Goal: Information Seeking & Learning: Learn about a topic

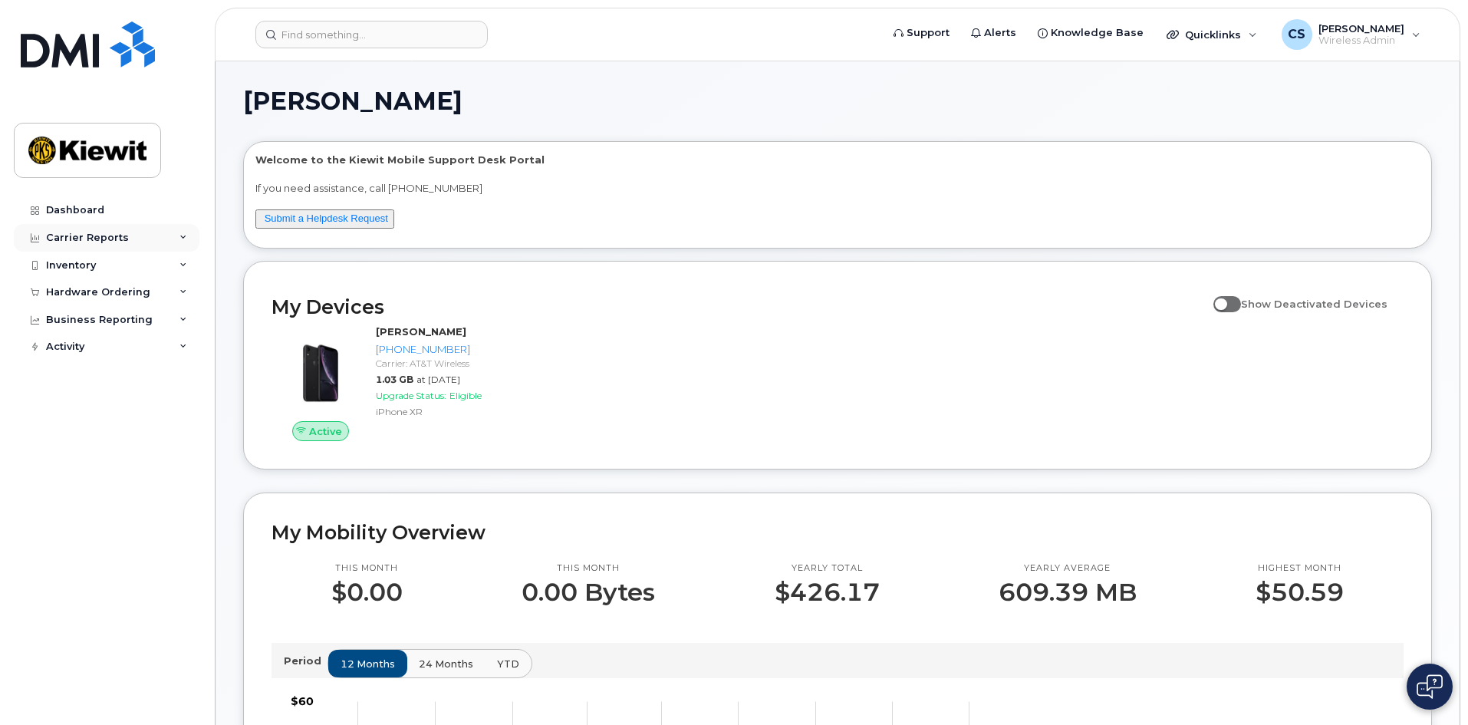
click at [88, 232] on div "Carrier Reports" at bounding box center [87, 238] width 83 height 12
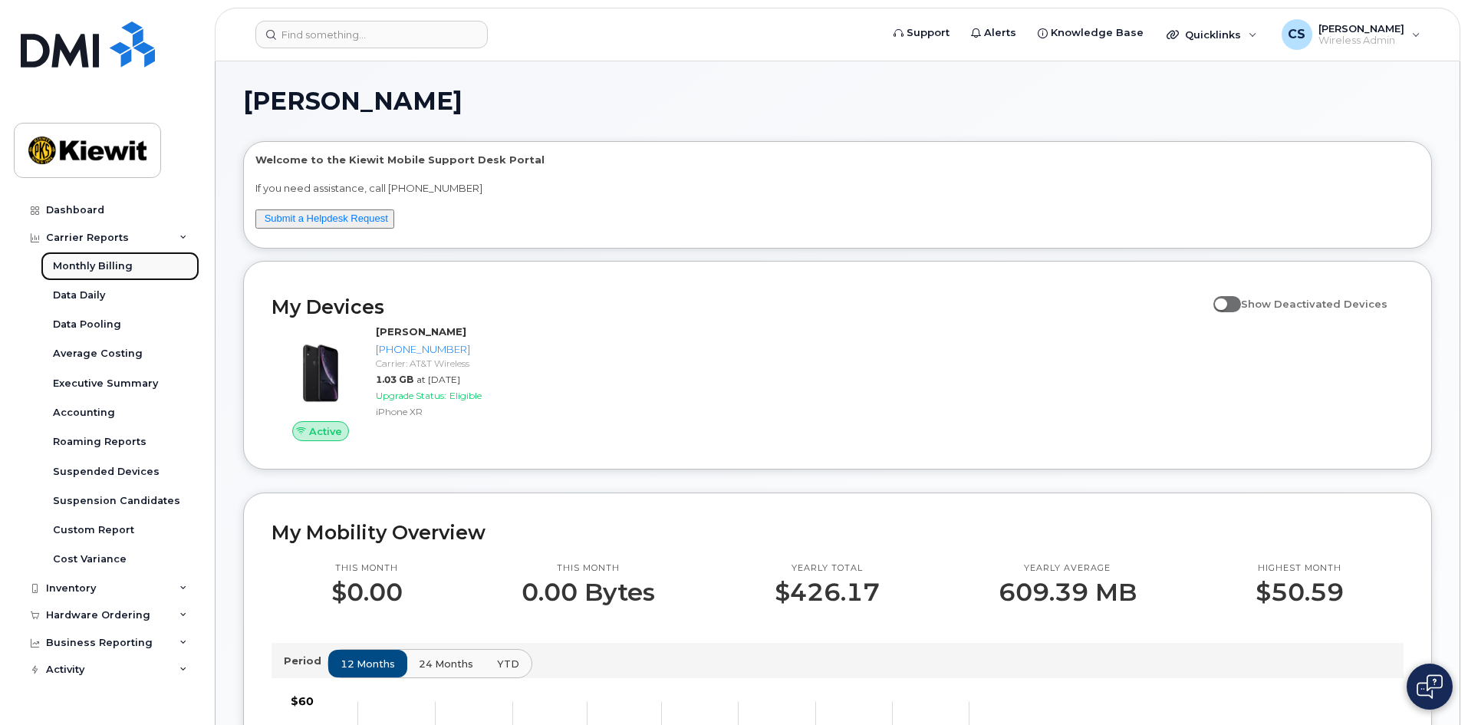
click at [107, 270] on div "Monthly Billing" at bounding box center [93, 266] width 80 height 14
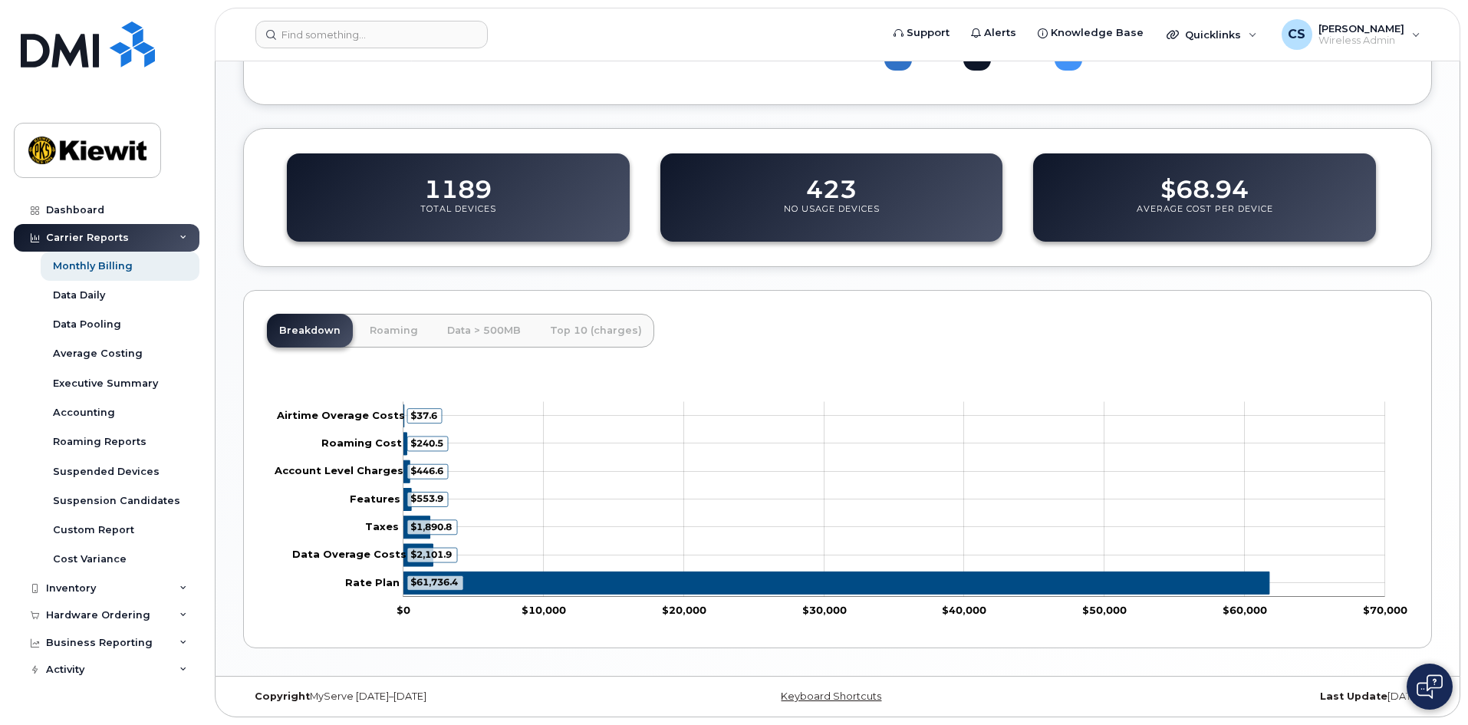
scroll to position [476, 0]
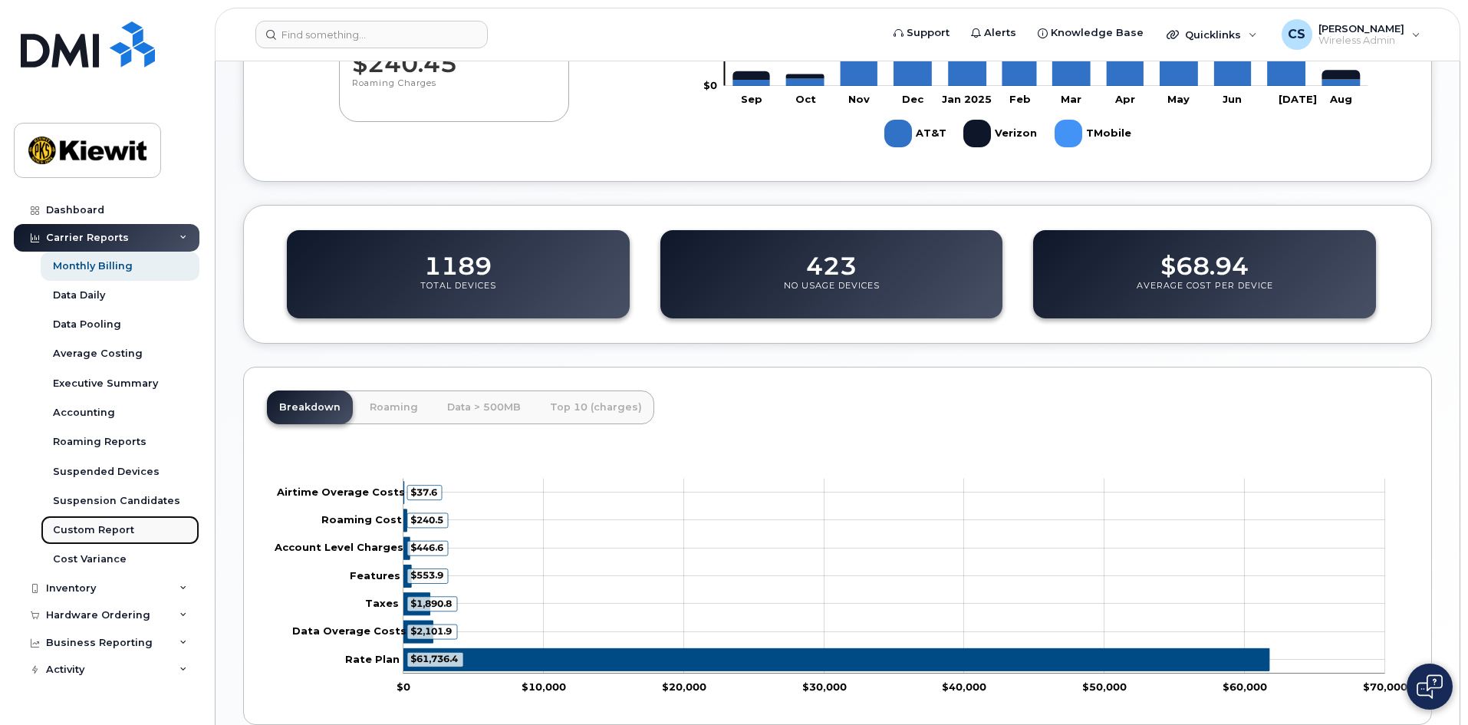
click at [82, 529] on div "Custom Report" at bounding box center [93, 530] width 81 height 14
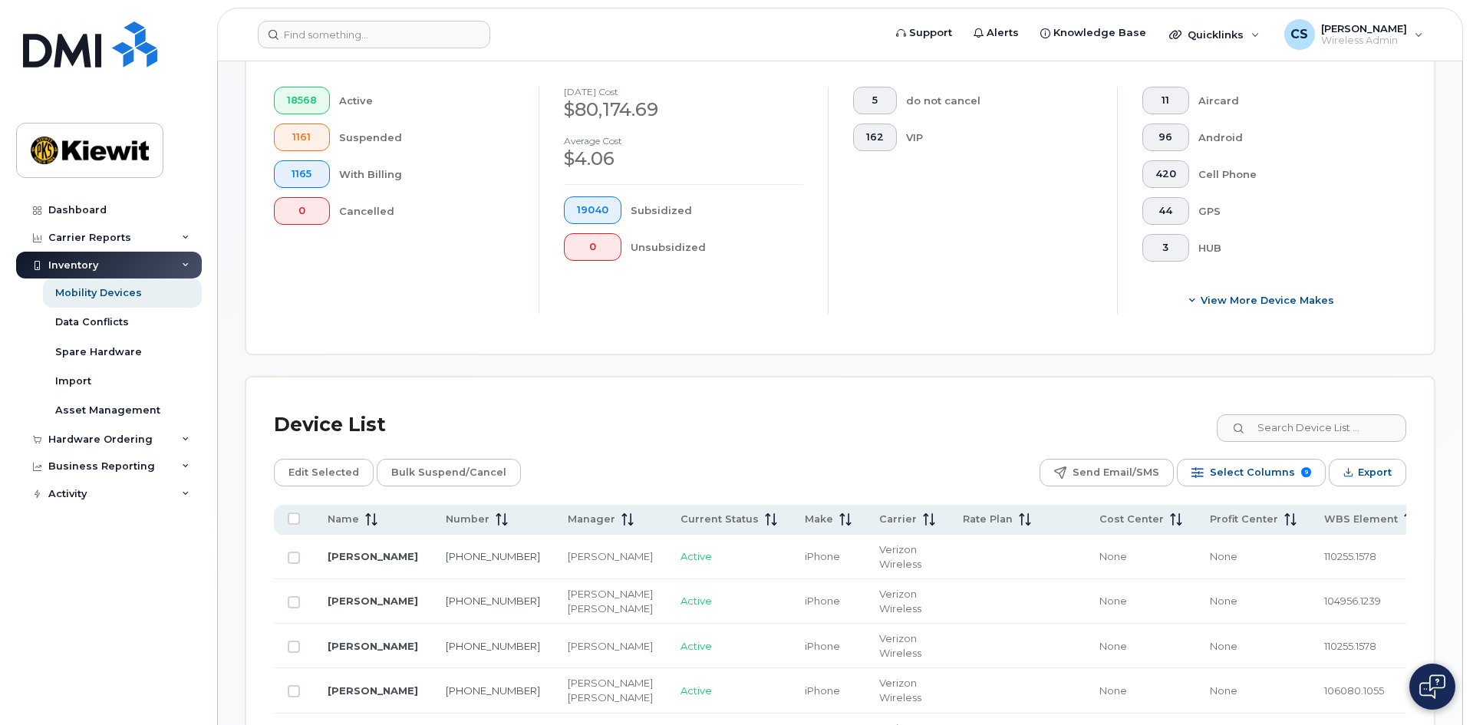
scroll to position [384, 0]
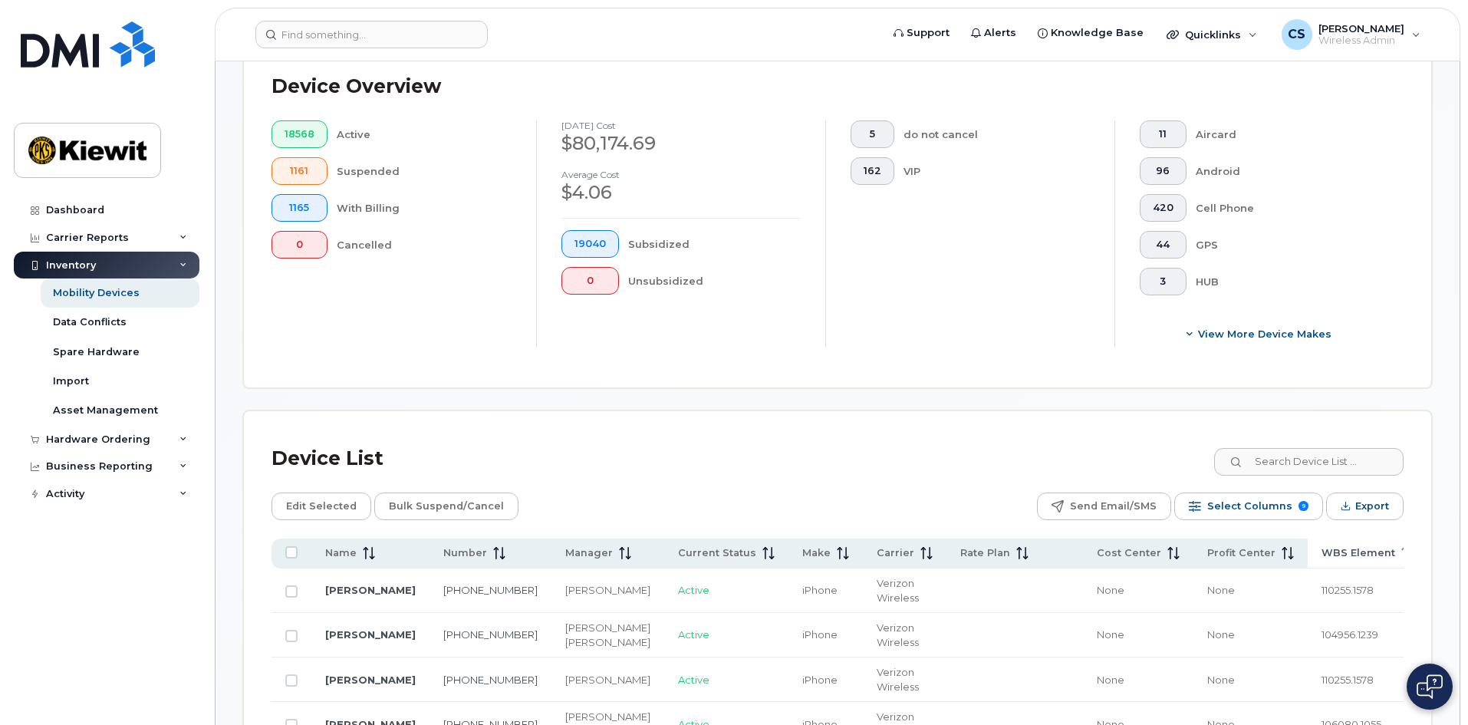
click at [1401, 547] on icon at bounding box center [1407, 553] width 12 height 12
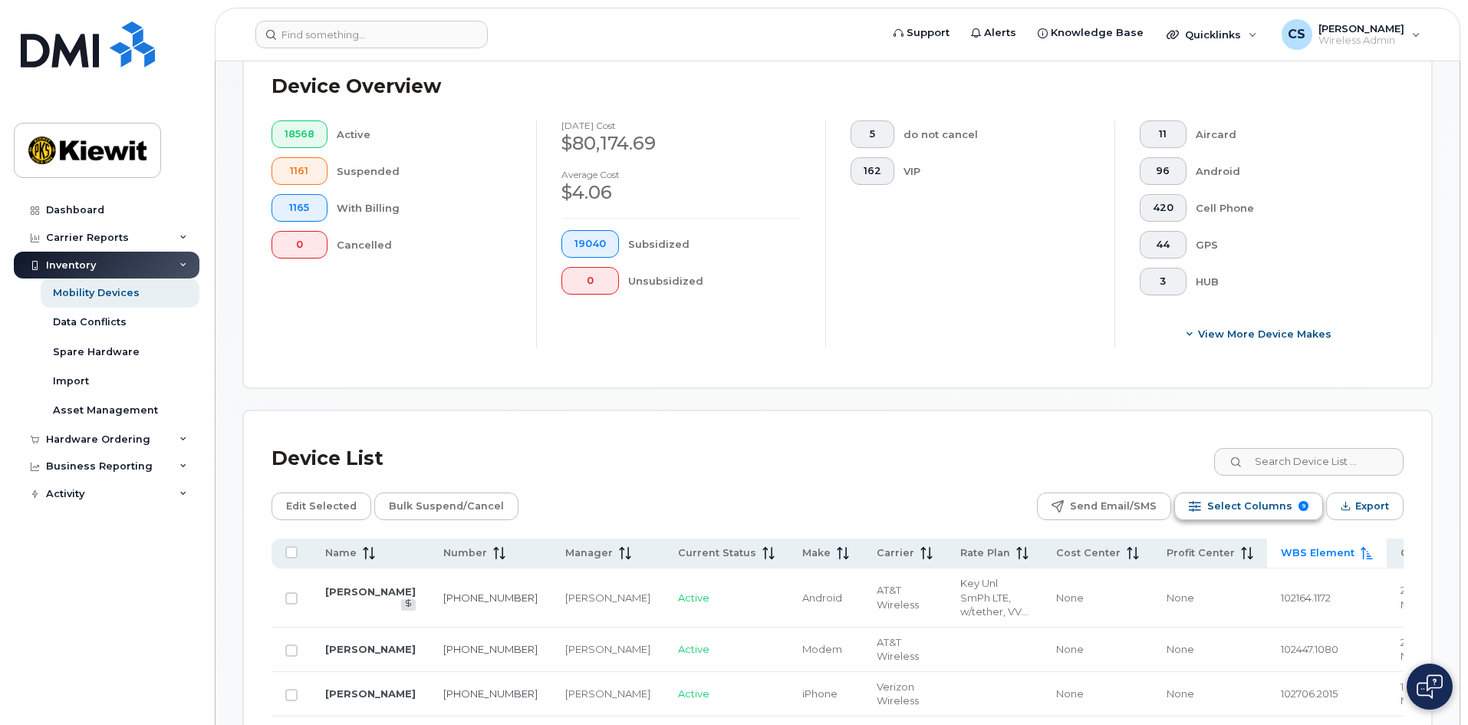
click at [1263, 497] on span "Select Columns" at bounding box center [1249, 506] width 85 height 23
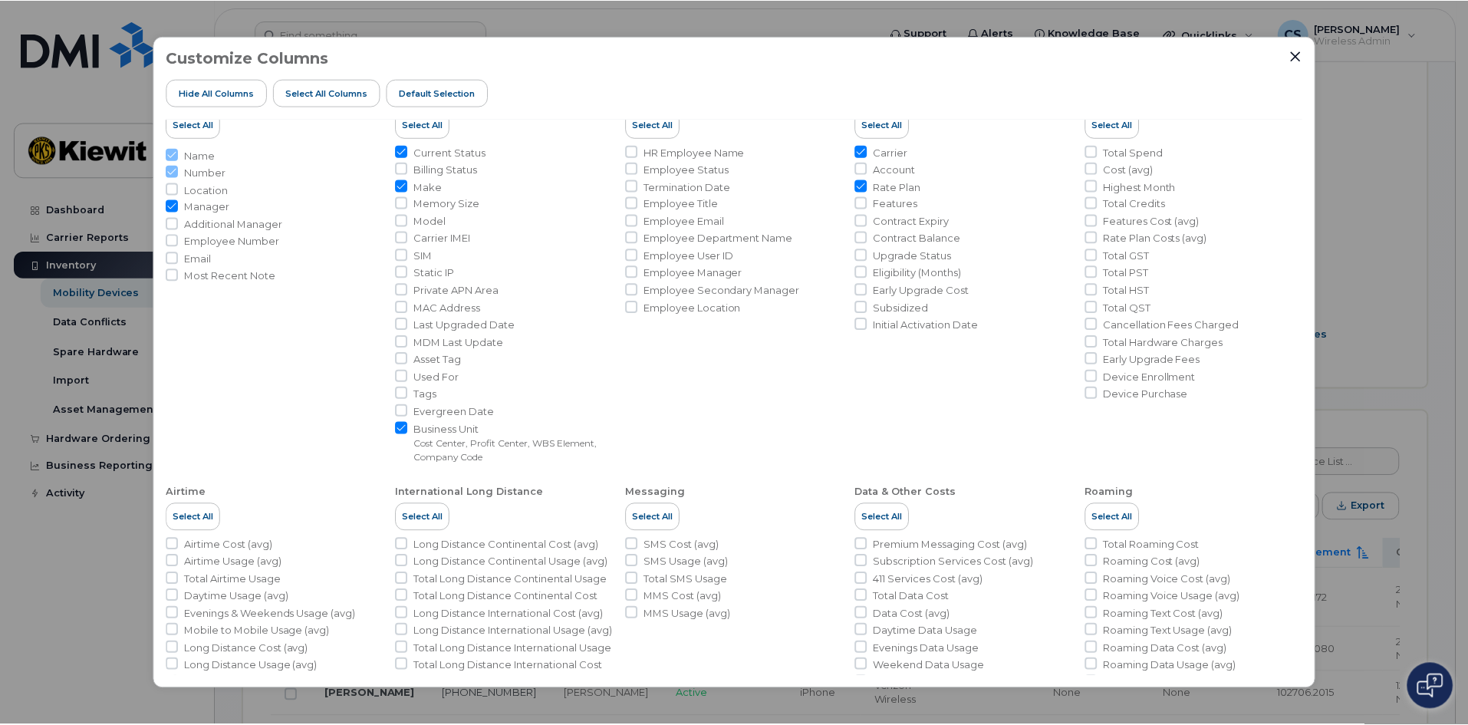
scroll to position [0, 0]
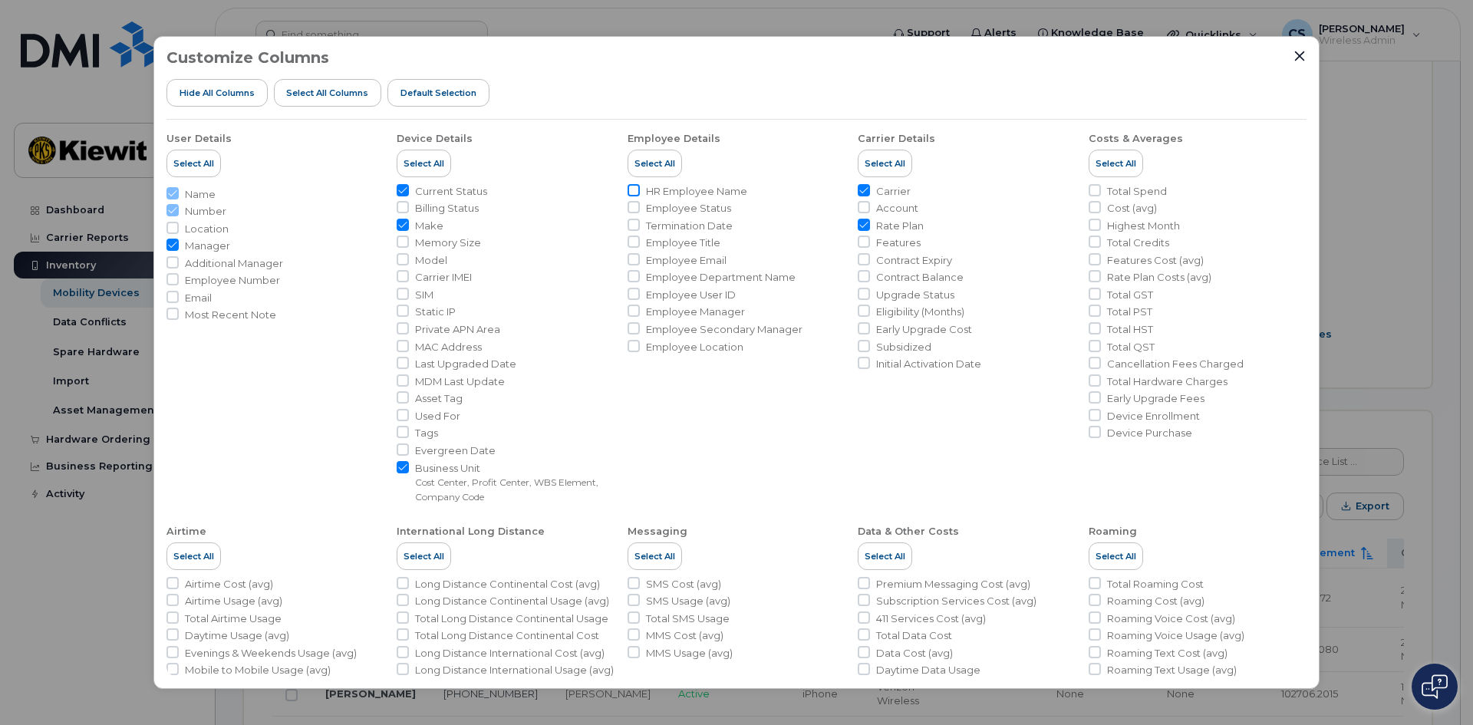
click at [628, 188] on input "HR Employee Name" at bounding box center [633, 190] width 12 height 12
checkbox input "true"
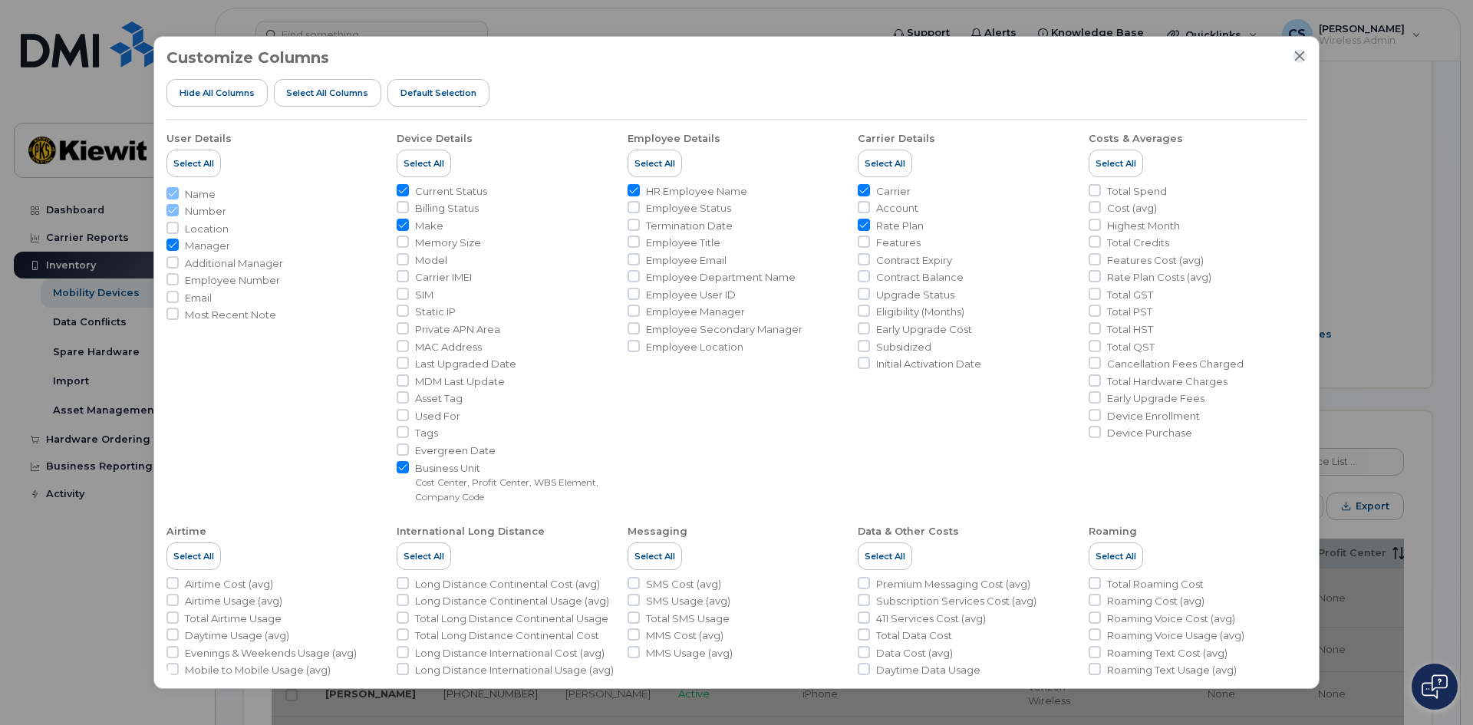
click at [1299, 55] on icon "Close" at bounding box center [1299, 56] width 12 height 12
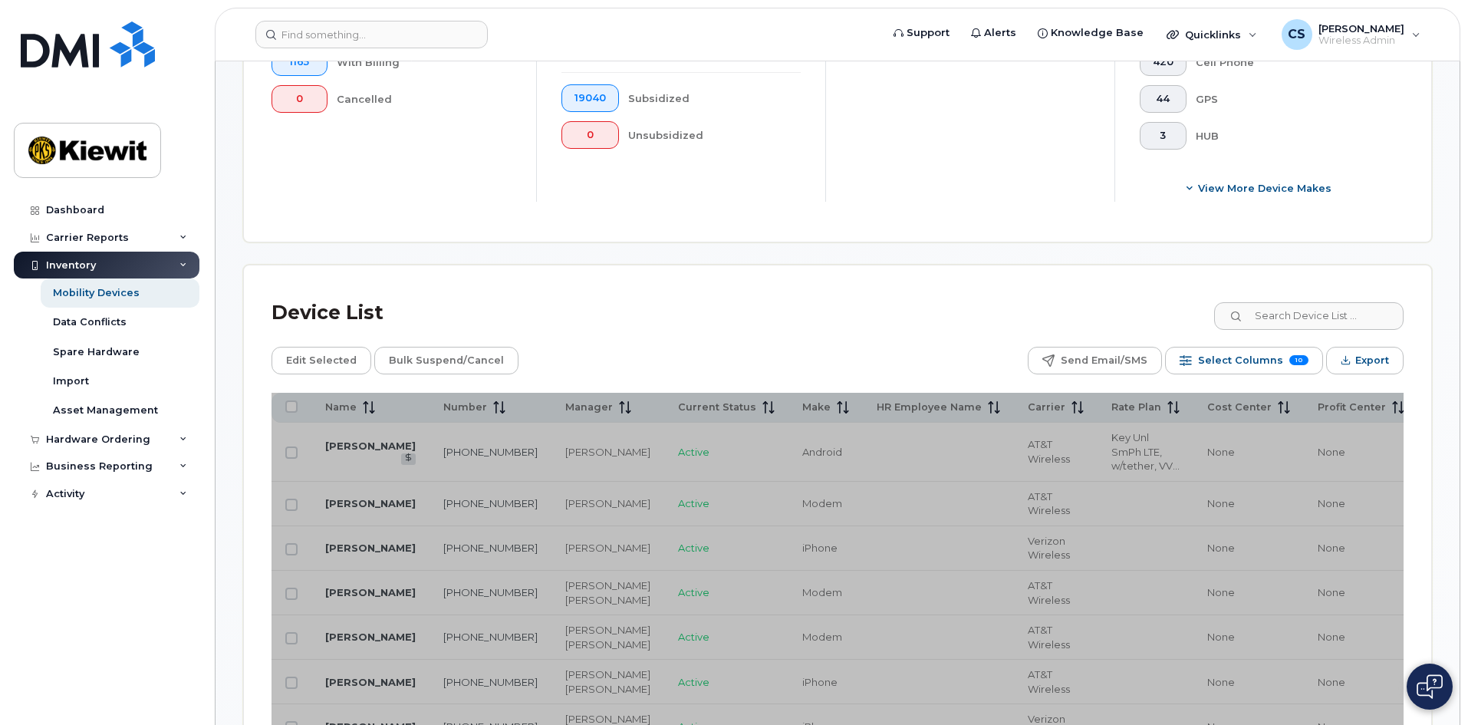
scroll to position [537, 0]
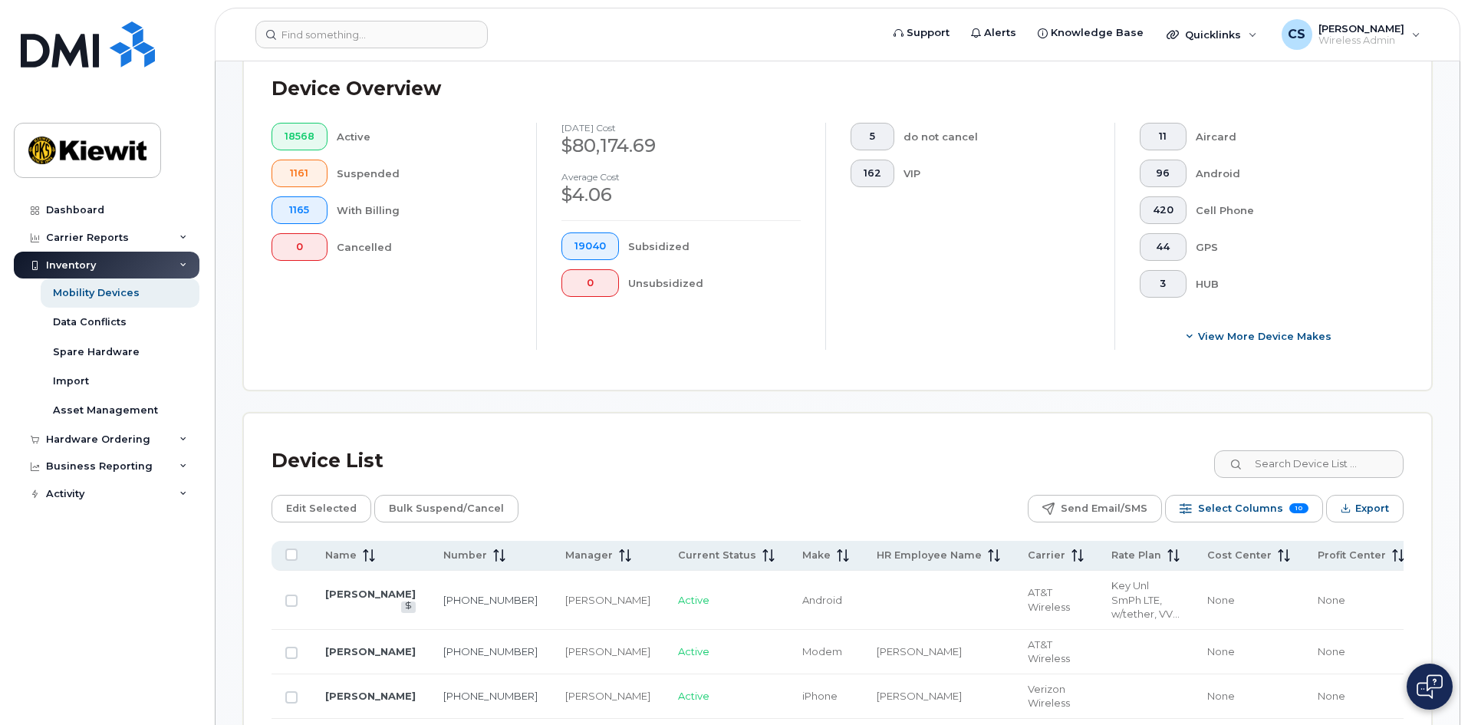
scroll to position [384, 0]
click at [1325, 448] on input at bounding box center [1308, 462] width 191 height 28
type input "105116"
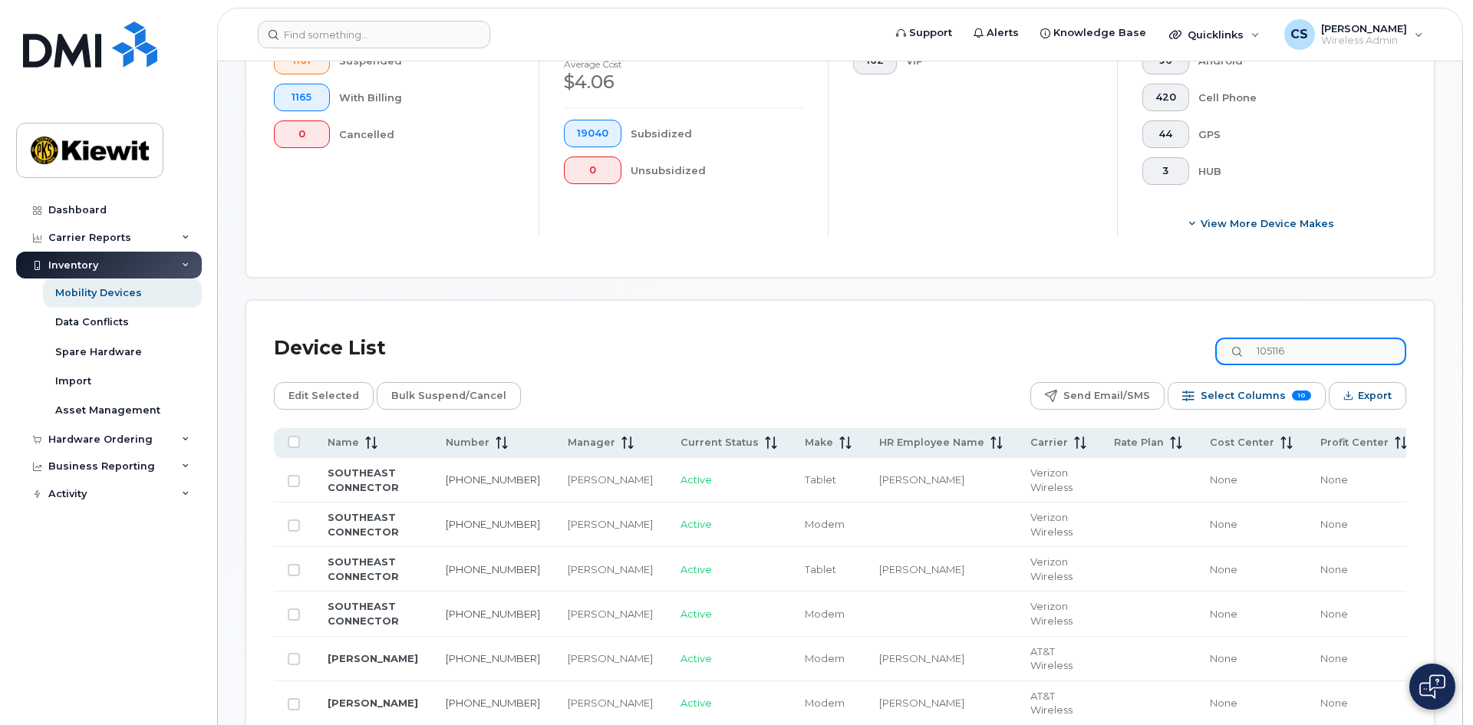
scroll to position [518, 0]
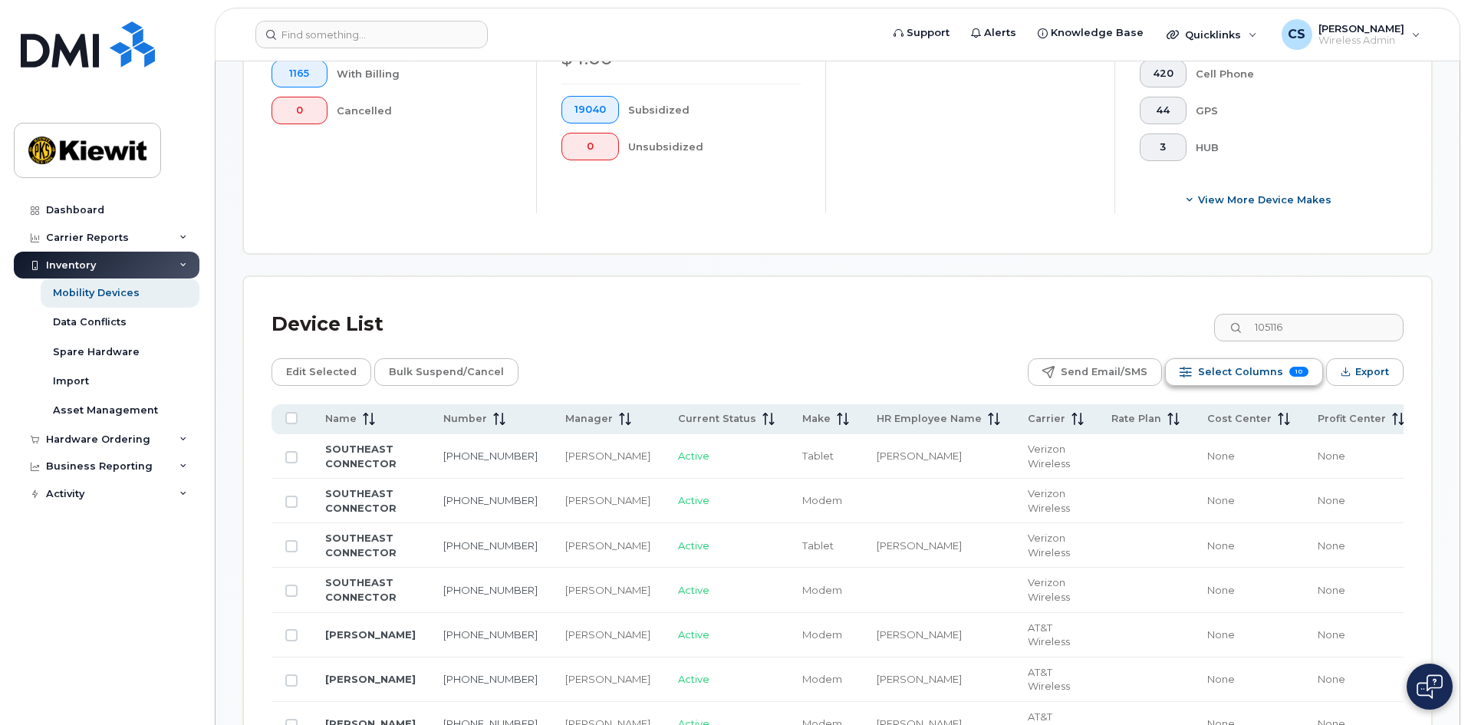
click at [1243, 361] on span "Select Columns" at bounding box center [1240, 372] width 85 height 23
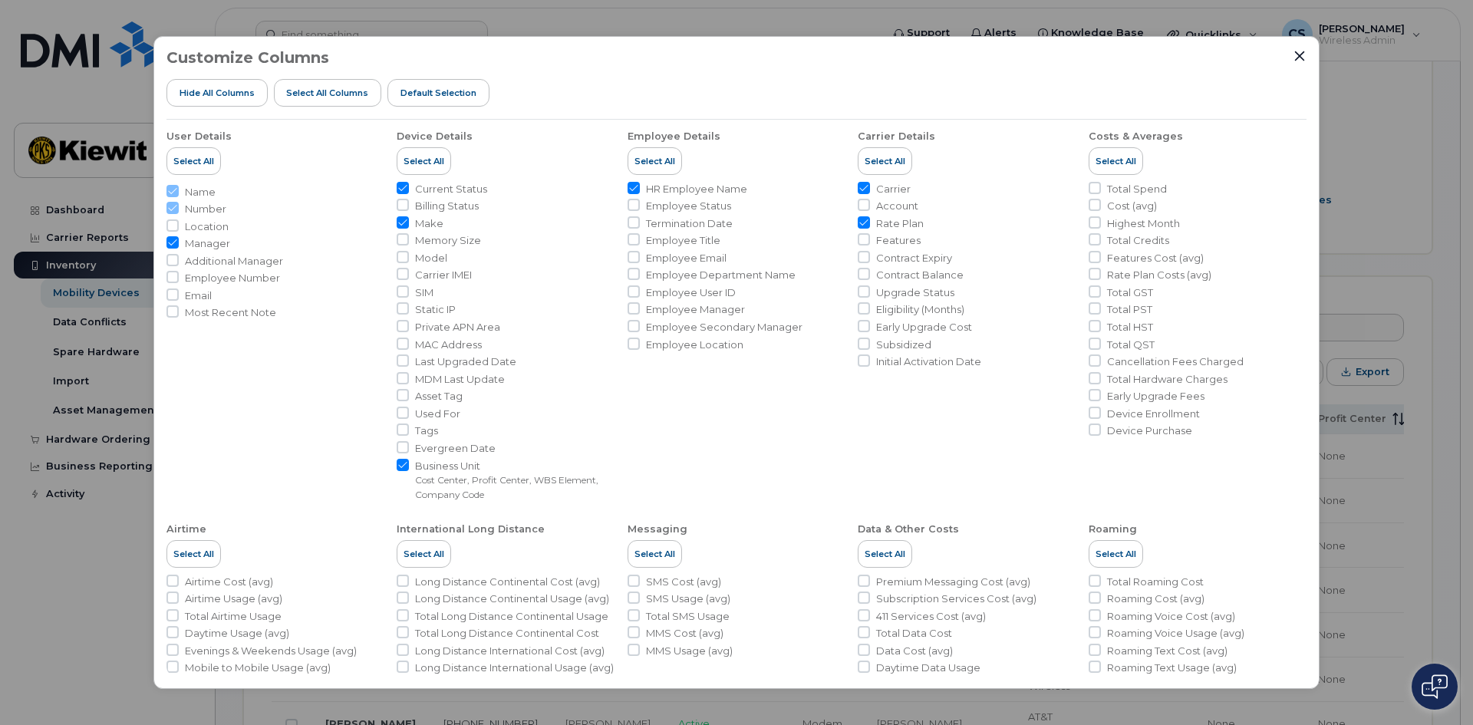
scroll to position [0, 0]
click at [433, 258] on span "Model" at bounding box center [431, 260] width 32 height 15
click at [409, 258] on input "Model" at bounding box center [403, 259] width 12 height 12
checkbox input "true"
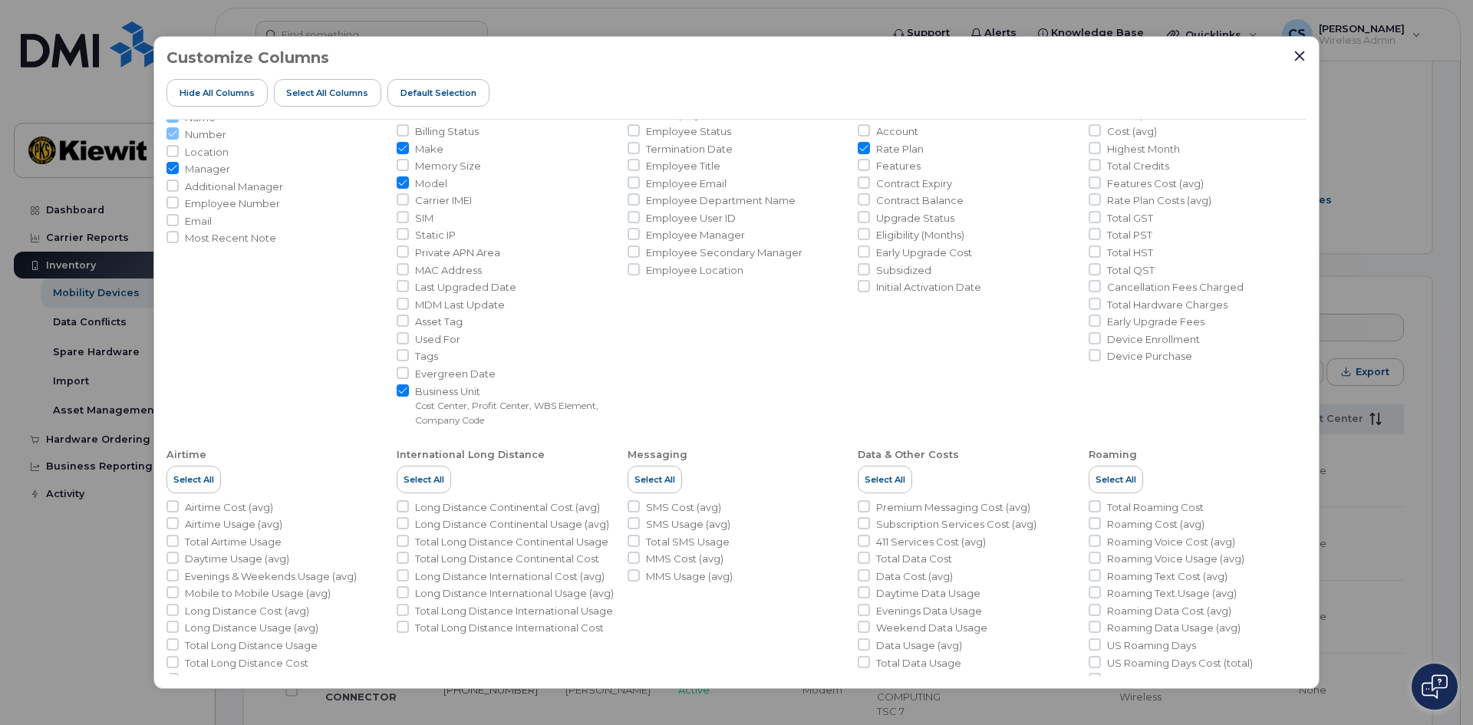
scroll to position [159, 0]
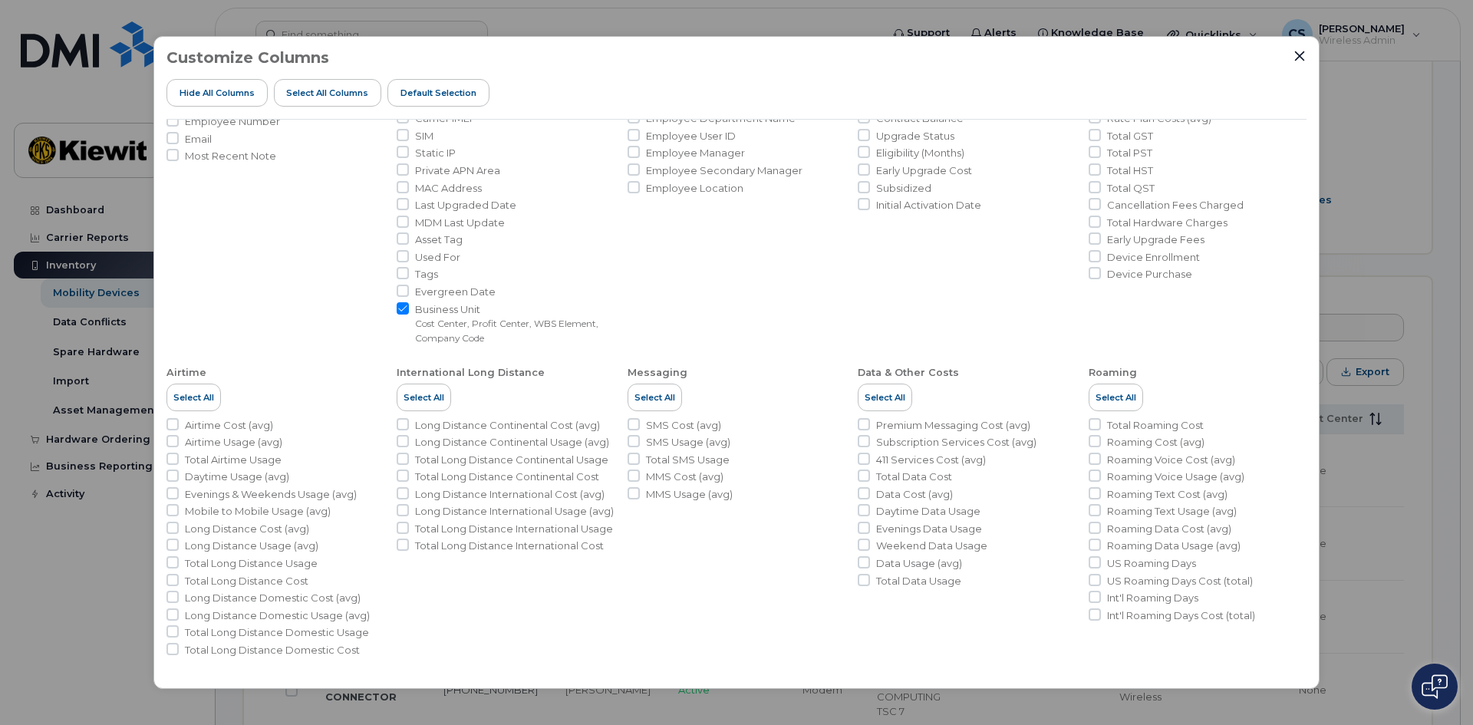
click at [902, 478] on span "Total Data Cost" at bounding box center [914, 476] width 76 height 15
click at [870, 478] on input "Total Data Cost" at bounding box center [864, 475] width 12 height 12
checkbox input "true"
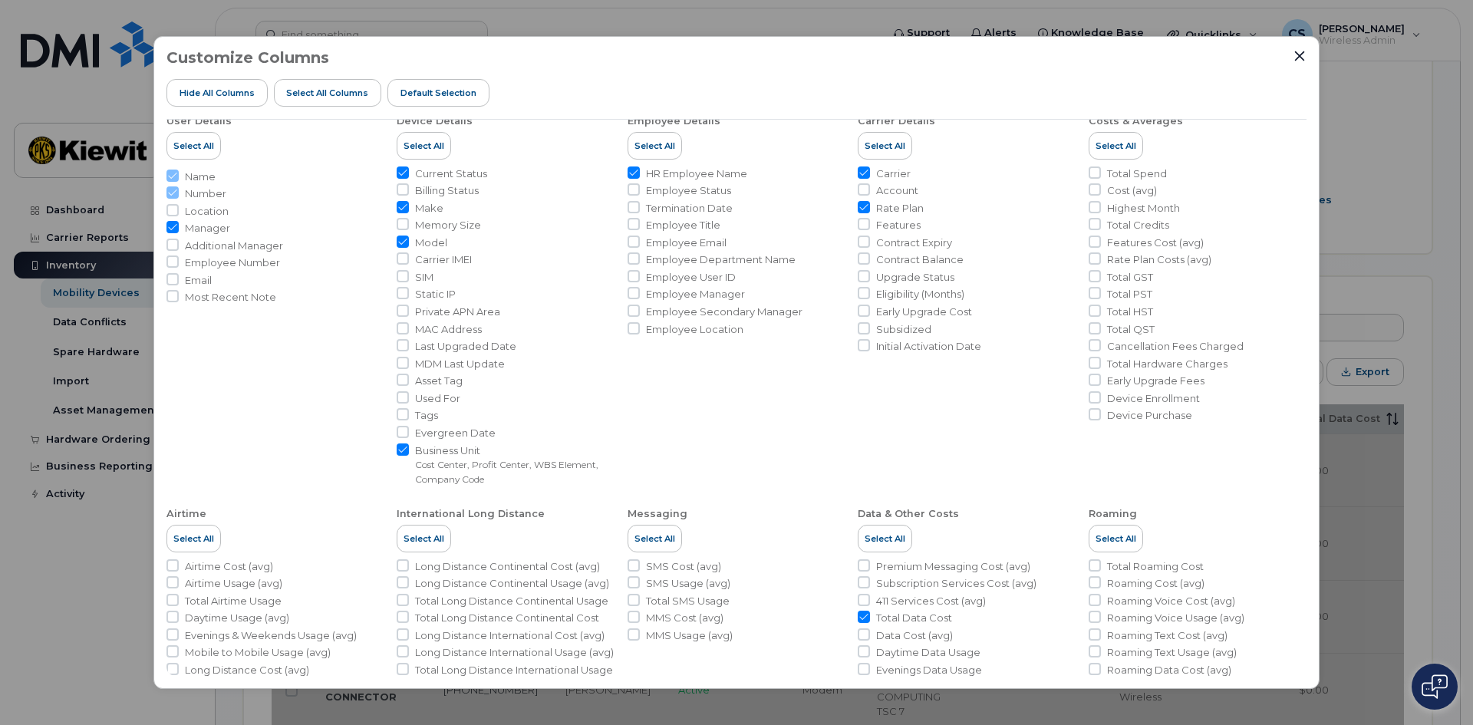
scroll to position [5, 0]
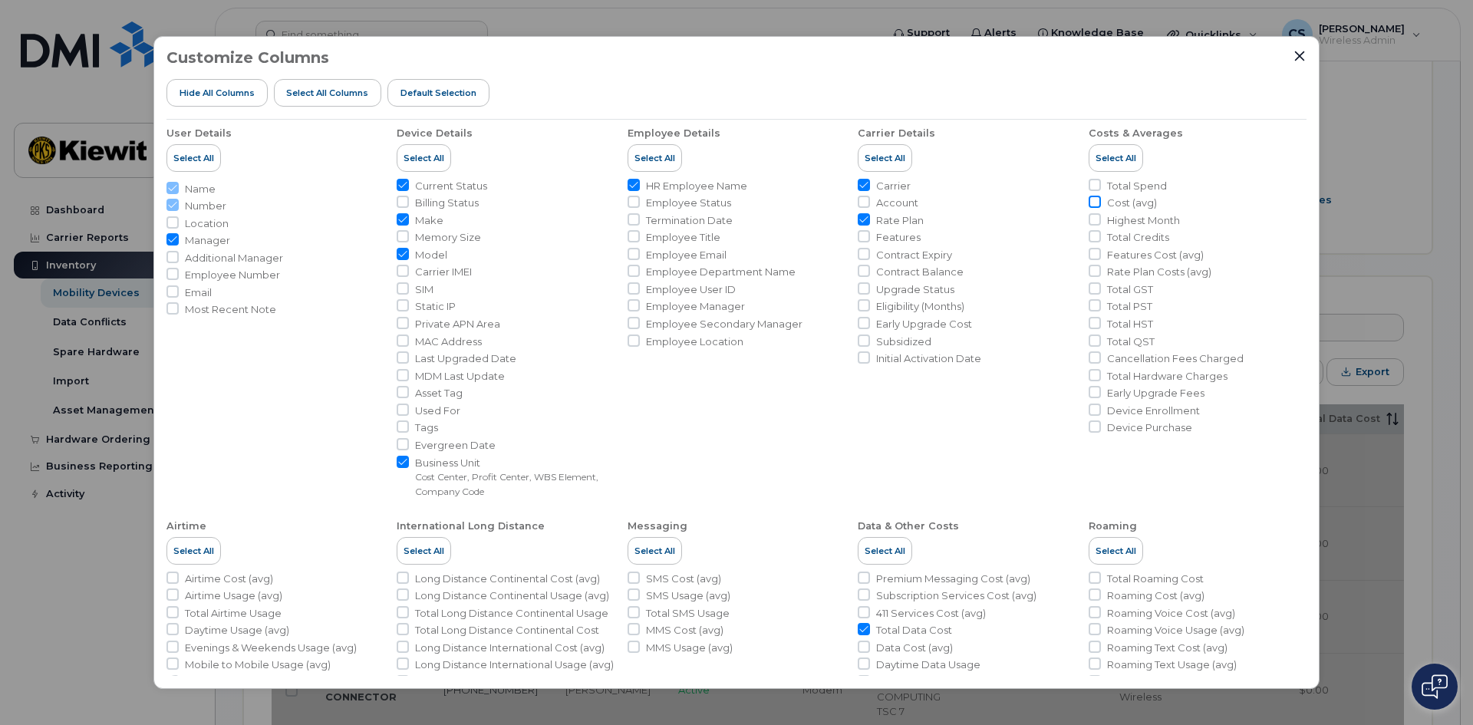
click at [1090, 200] on input "Cost (avg)" at bounding box center [1094, 202] width 12 height 12
checkbox input "true"
click at [1115, 378] on span "Total Hardware Charges" at bounding box center [1167, 376] width 120 height 15
click at [1101, 378] on input "Total Hardware Charges" at bounding box center [1094, 375] width 12 height 12
checkbox input "true"
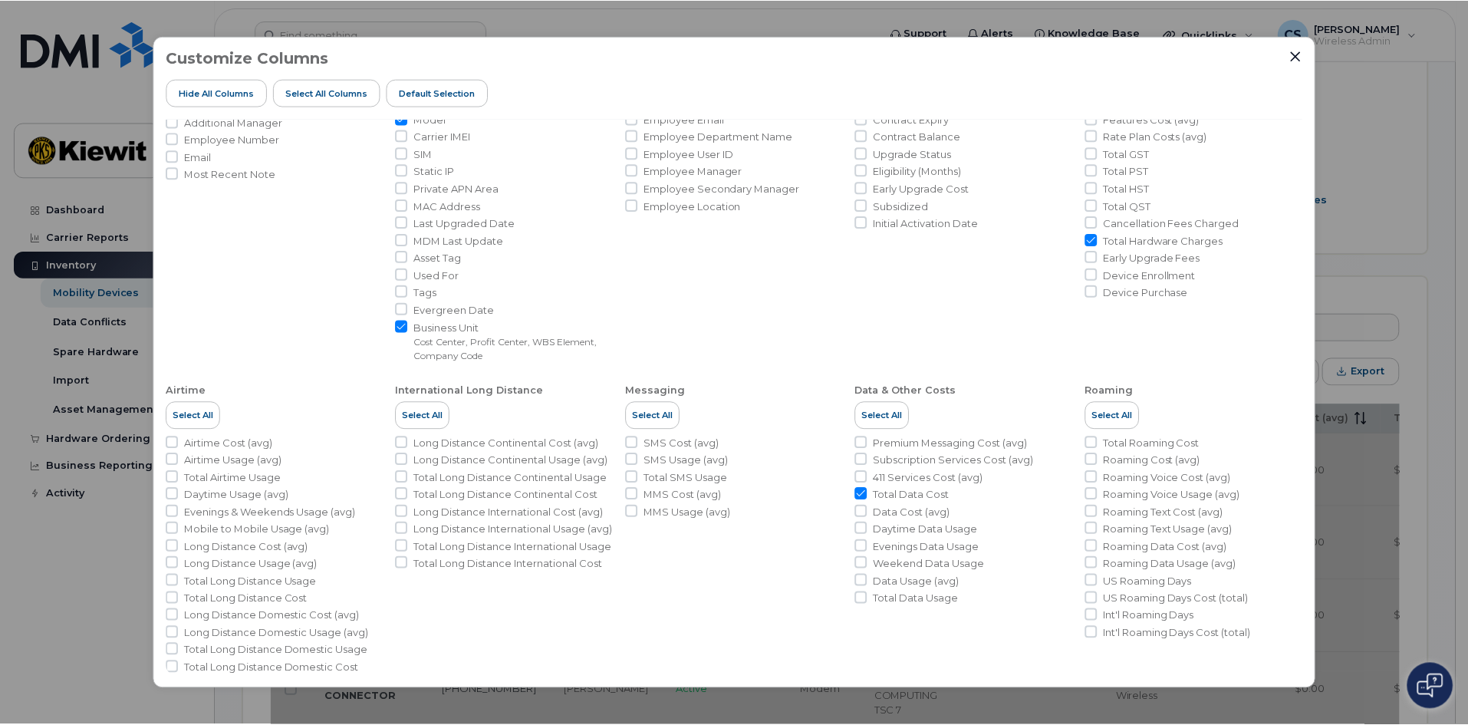
scroll to position [159, 0]
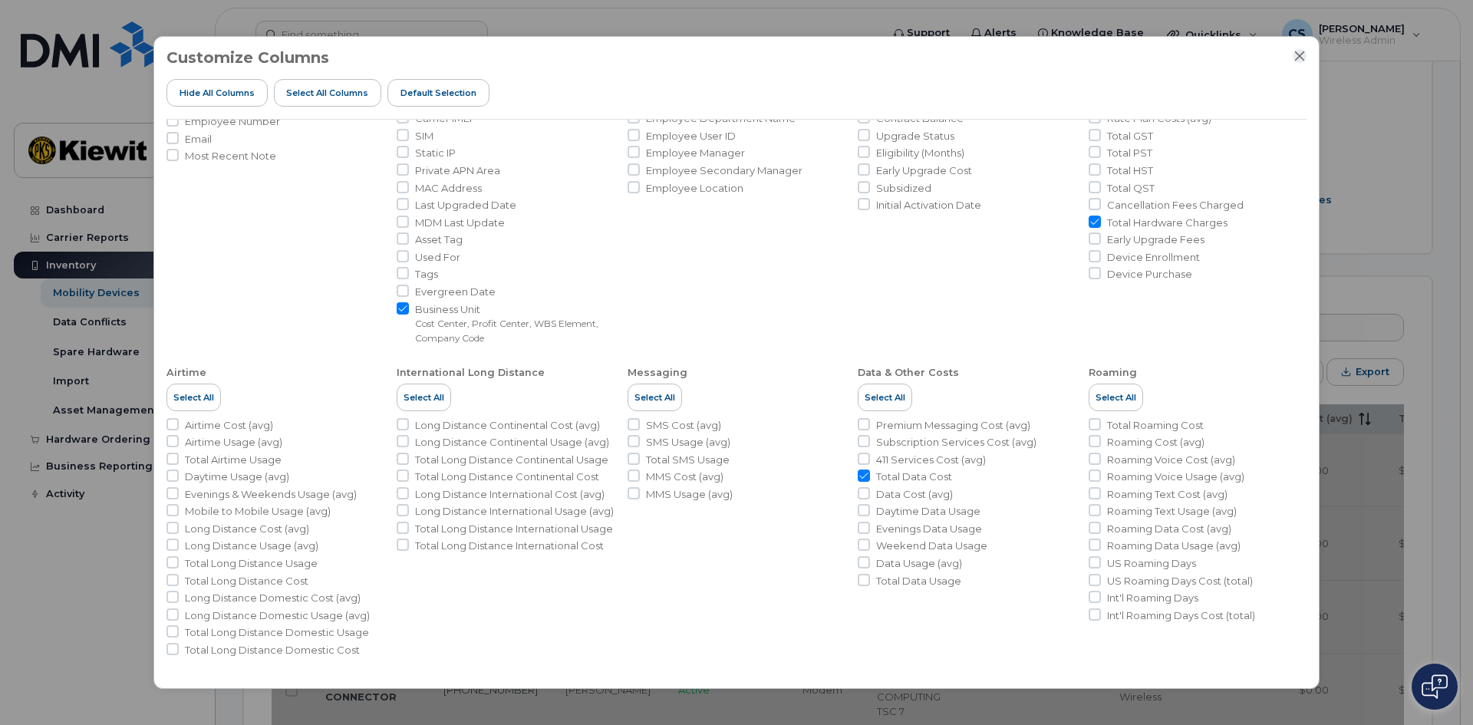
click at [1301, 55] on icon "Close" at bounding box center [1300, 56] width 10 height 10
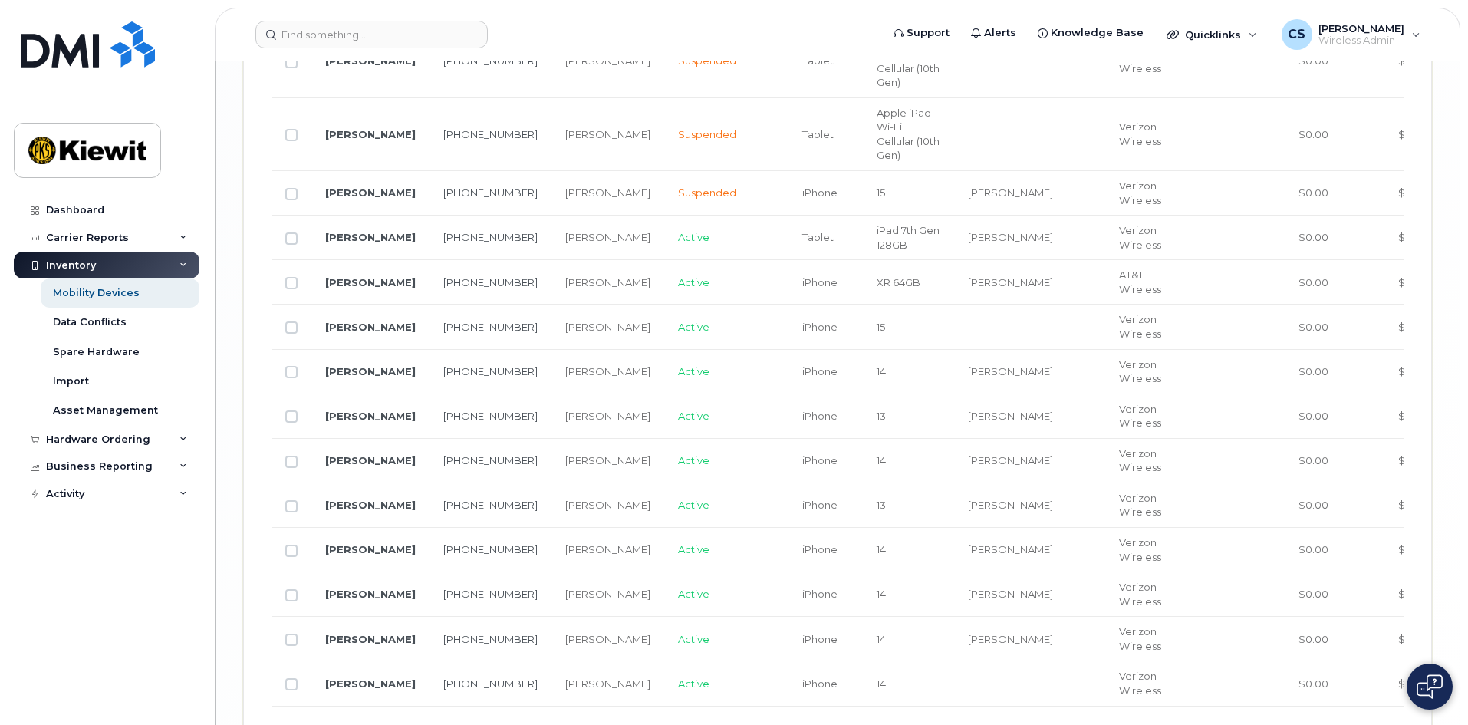
scroll to position [3656, 0]
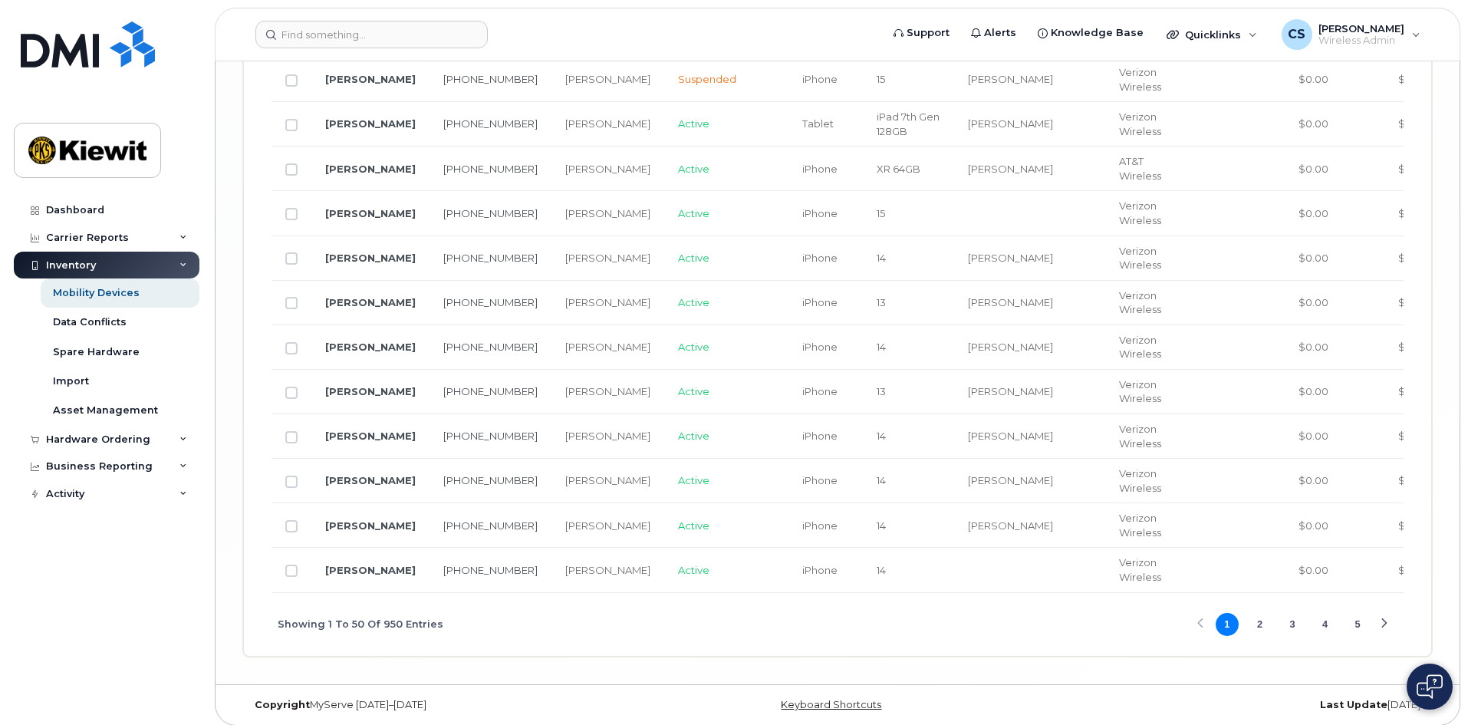
click at [1286, 618] on button "3" at bounding box center [1292, 624] width 23 height 23
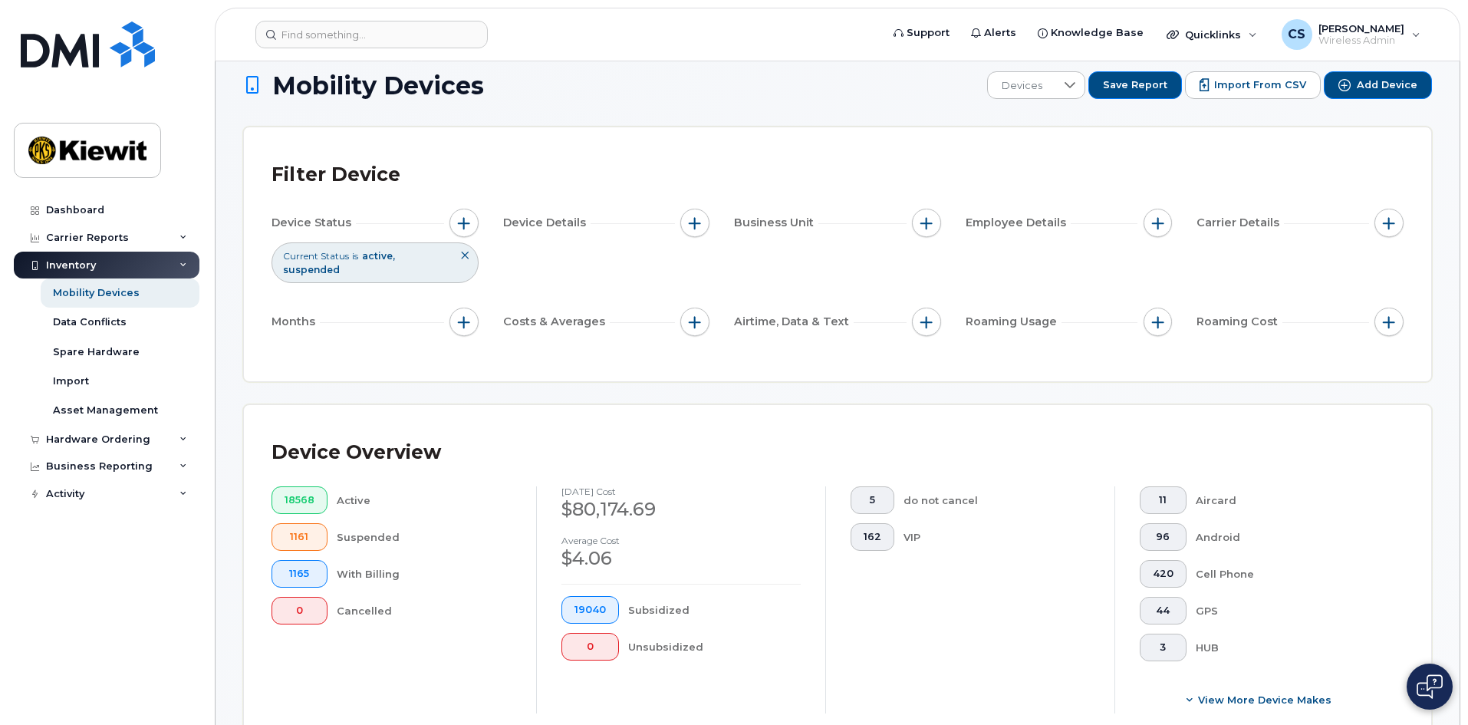
scroll to position [15, 0]
click at [180, 232] on div "Carrier Reports" at bounding box center [107, 238] width 186 height 28
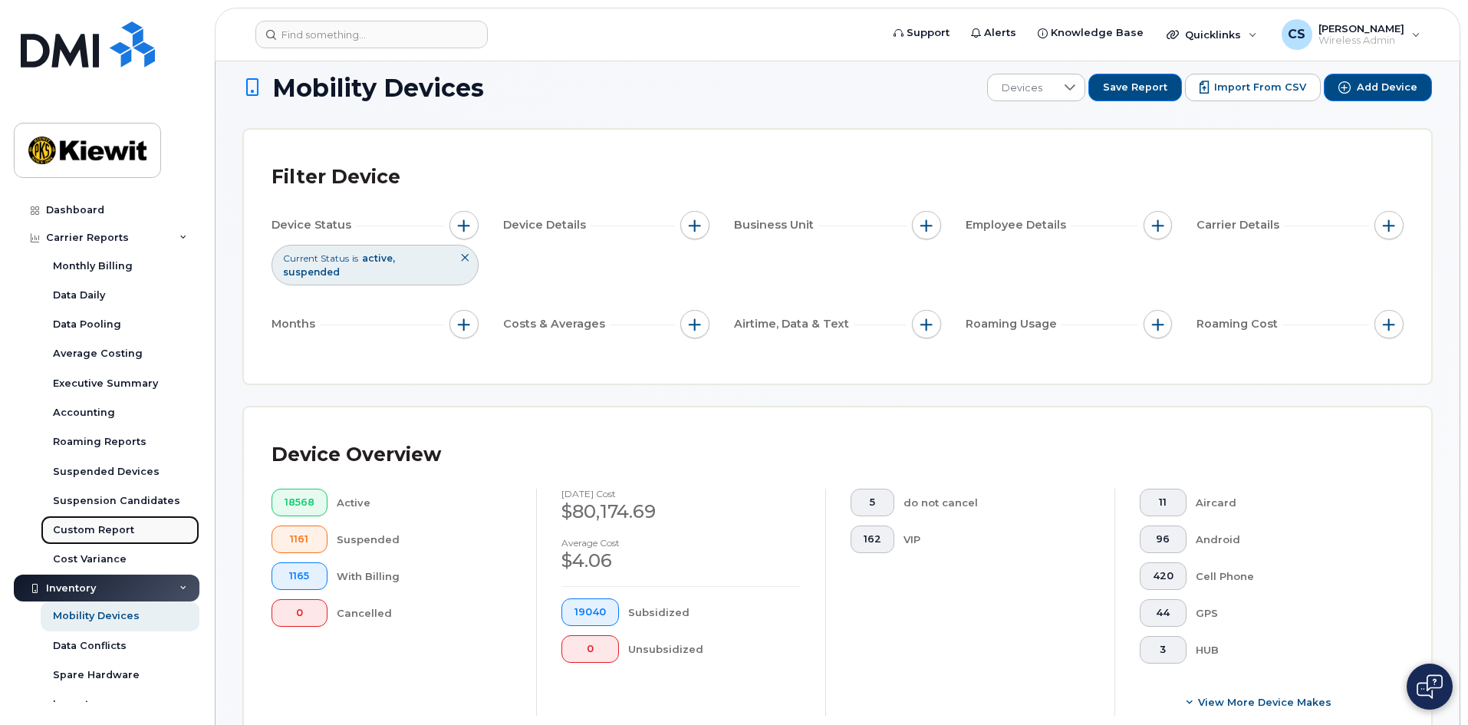
click at [93, 523] on div "Custom Report" at bounding box center [93, 530] width 81 height 14
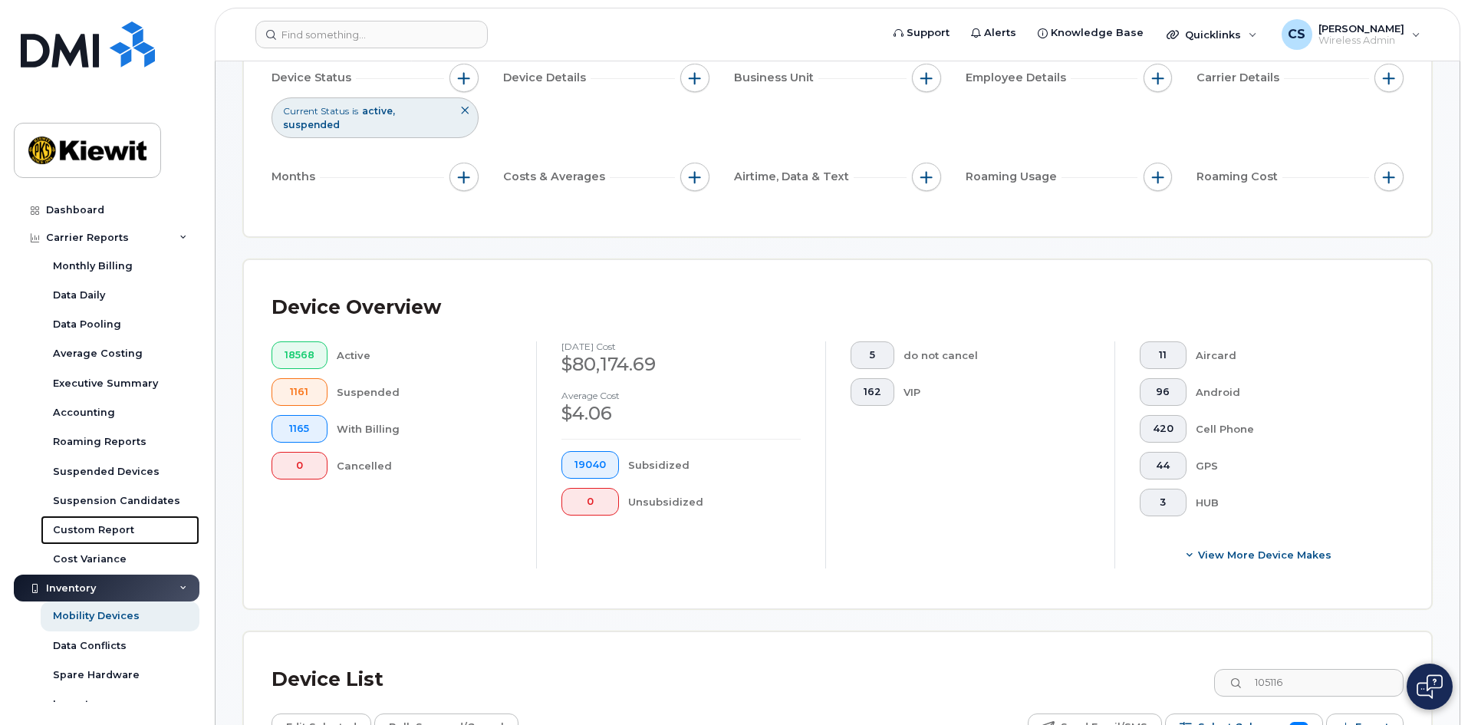
scroll to position [0, 0]
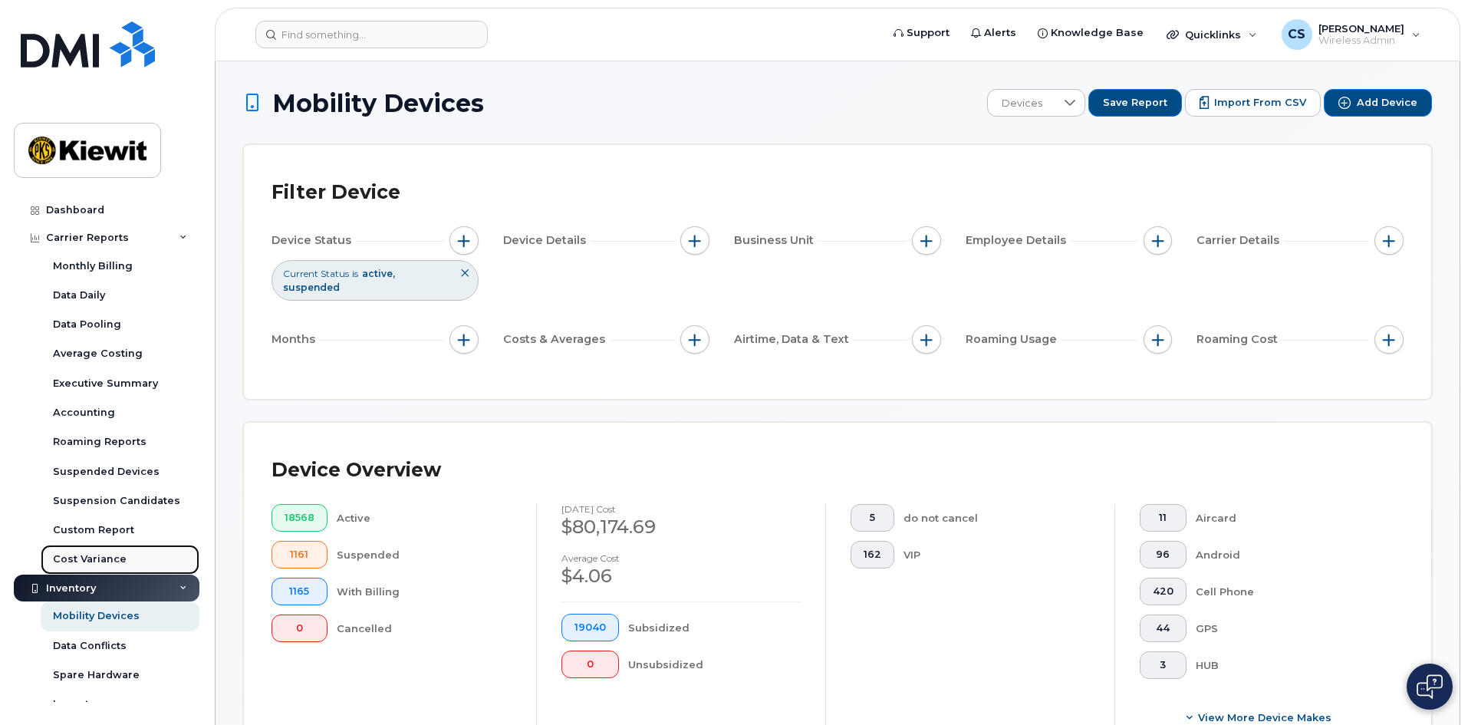
click at [84, 554] on div "Cost Variance" at bounding box center [90, 559] width 74 height 14
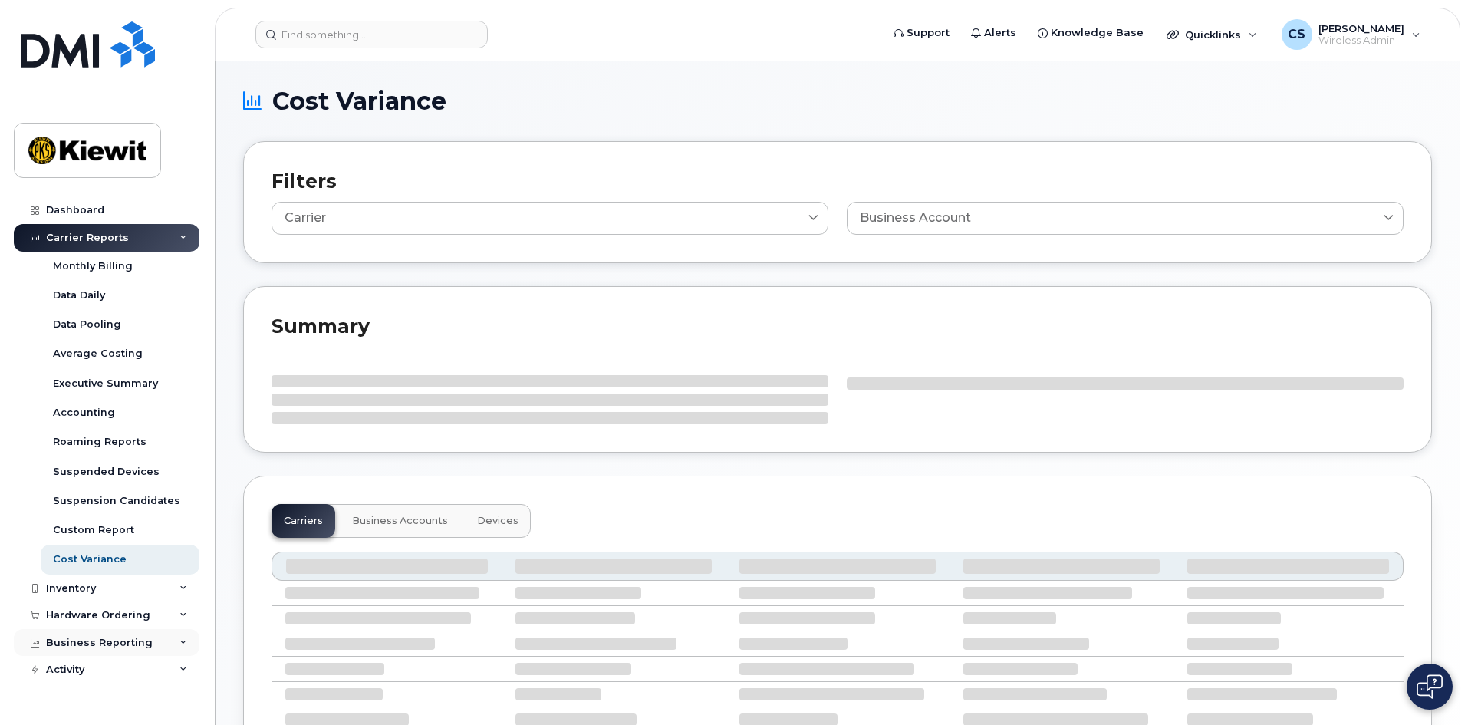
click at [186, 639] on icon at bounding box center [183, 643] width 8 height 8
click at [186, 639] on div "Business Reporting" at bounding box center [107, 643] width 186 height 28
click at [183, 639] on icon at bounding box center [183, 643] width 8 height 8
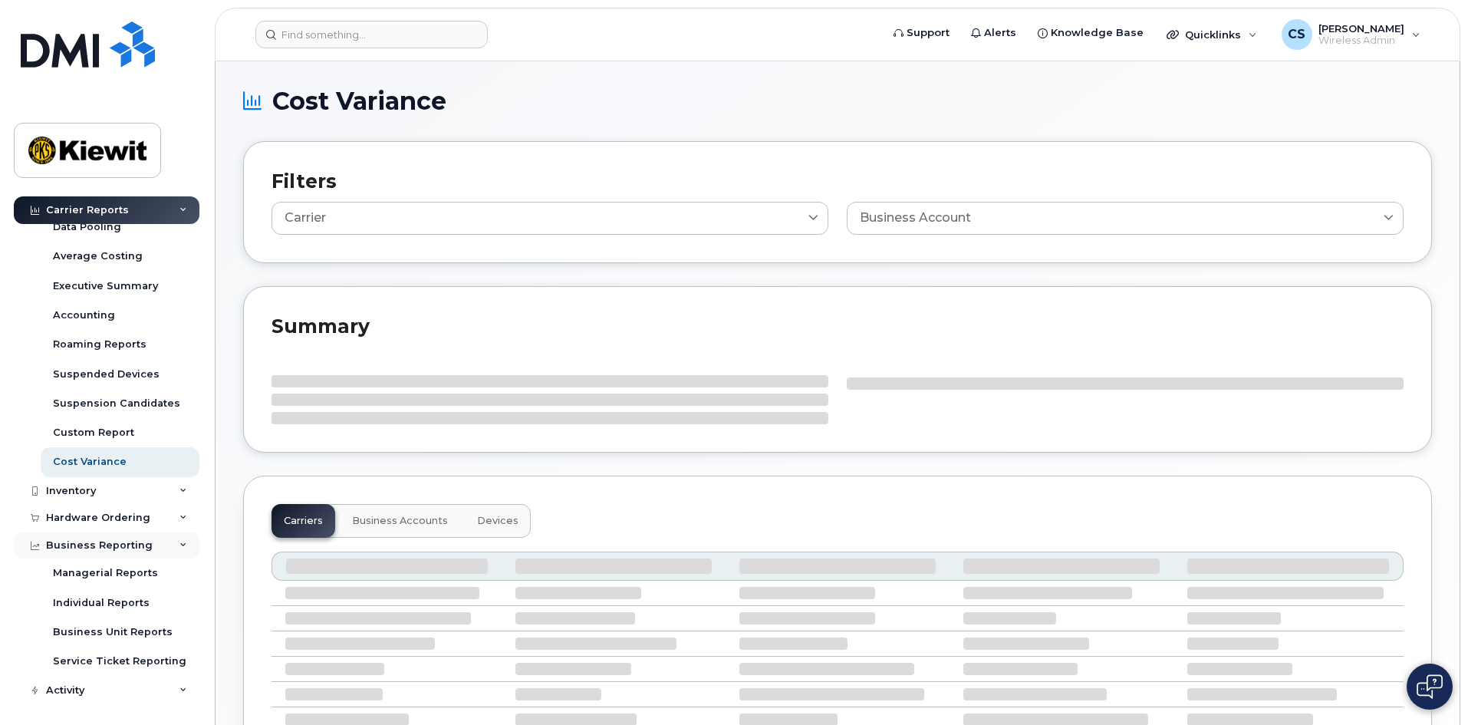
scroll to position [99, 0]
click at [83, 565] on div "Managerial Reports" at bounding box center [105, 572] width 105 height 14
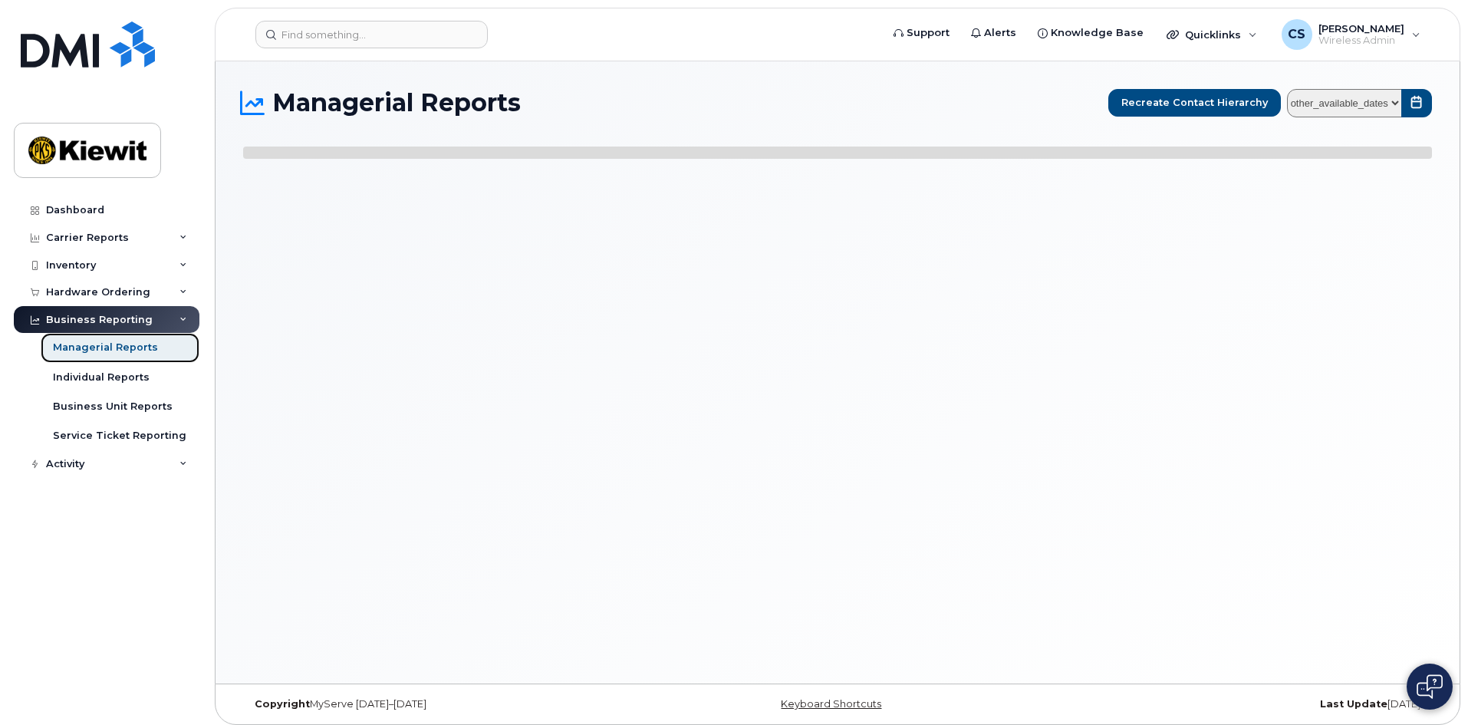
select select
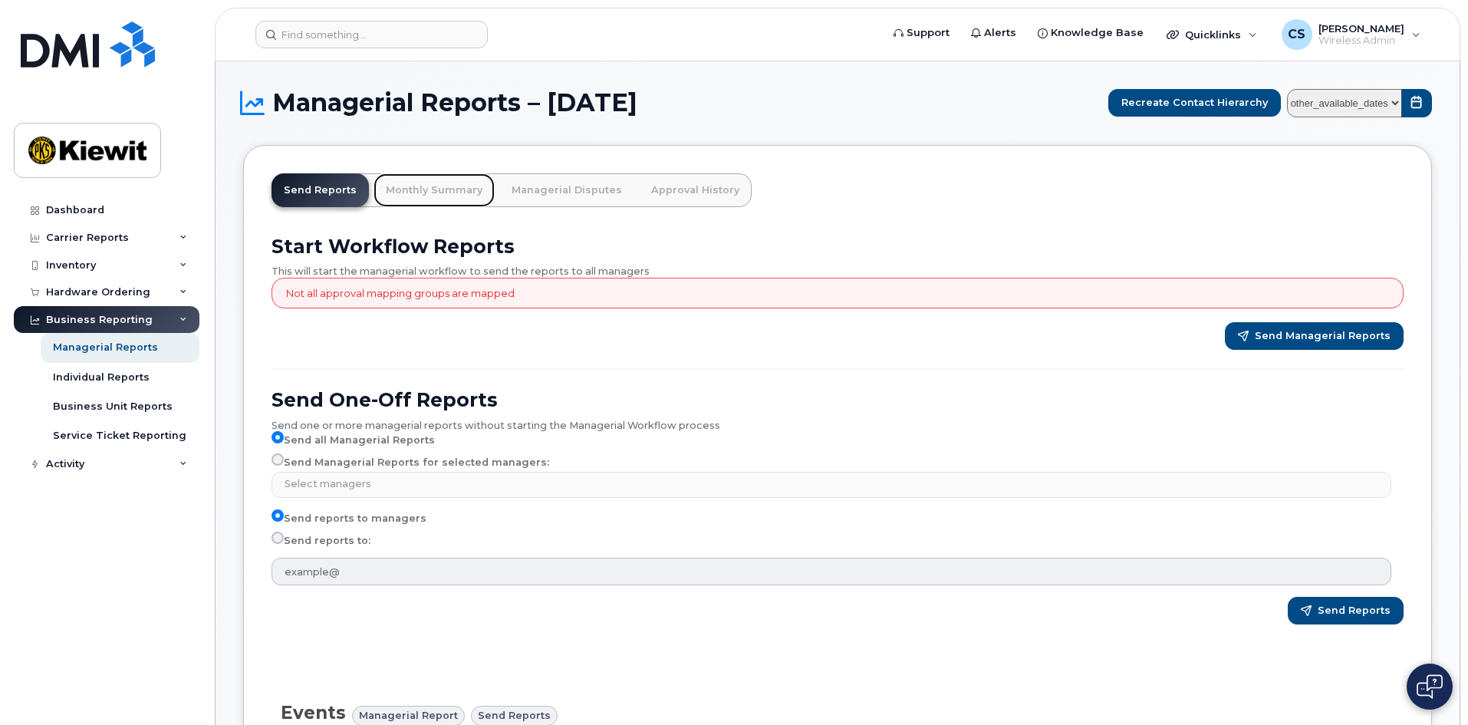
click at [433, 184] on link "Monthly Summary" at bounding box center [434, 190] width 121 height 34
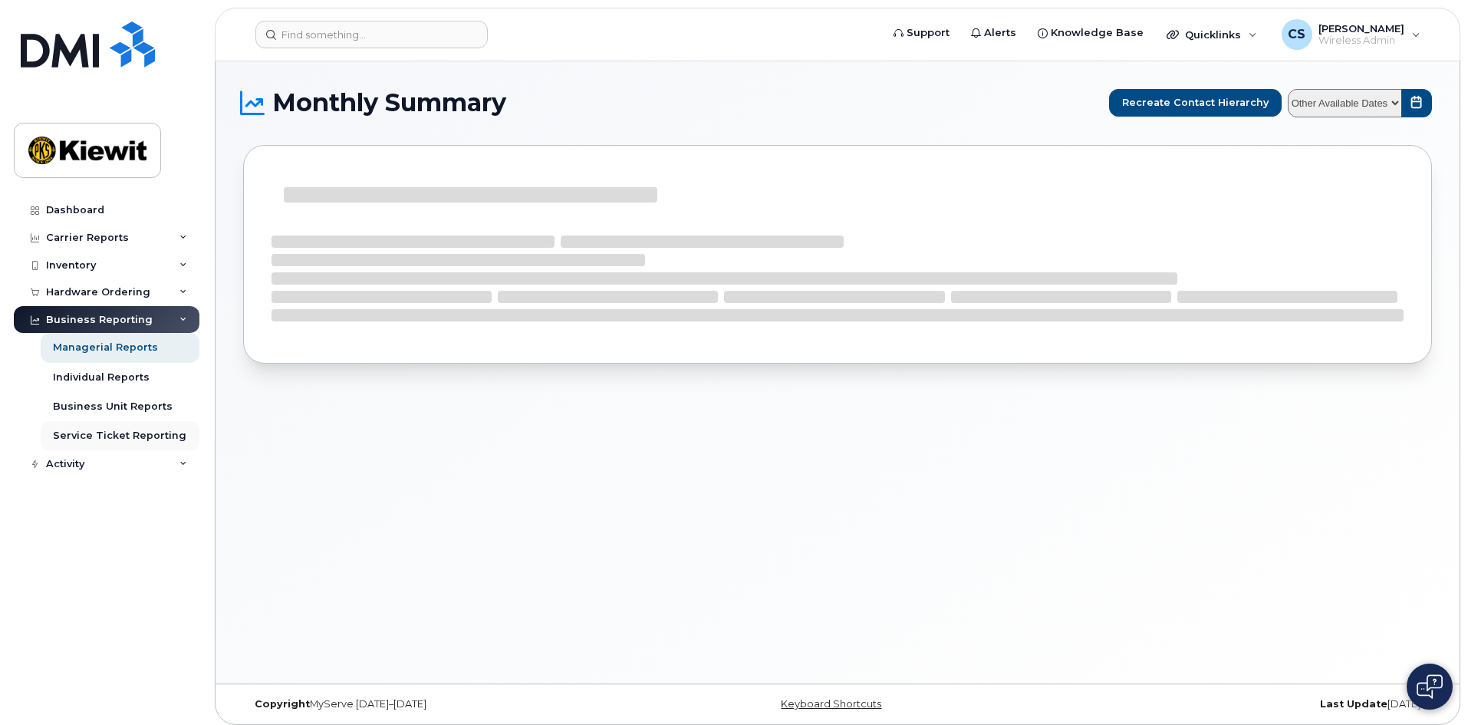
select select
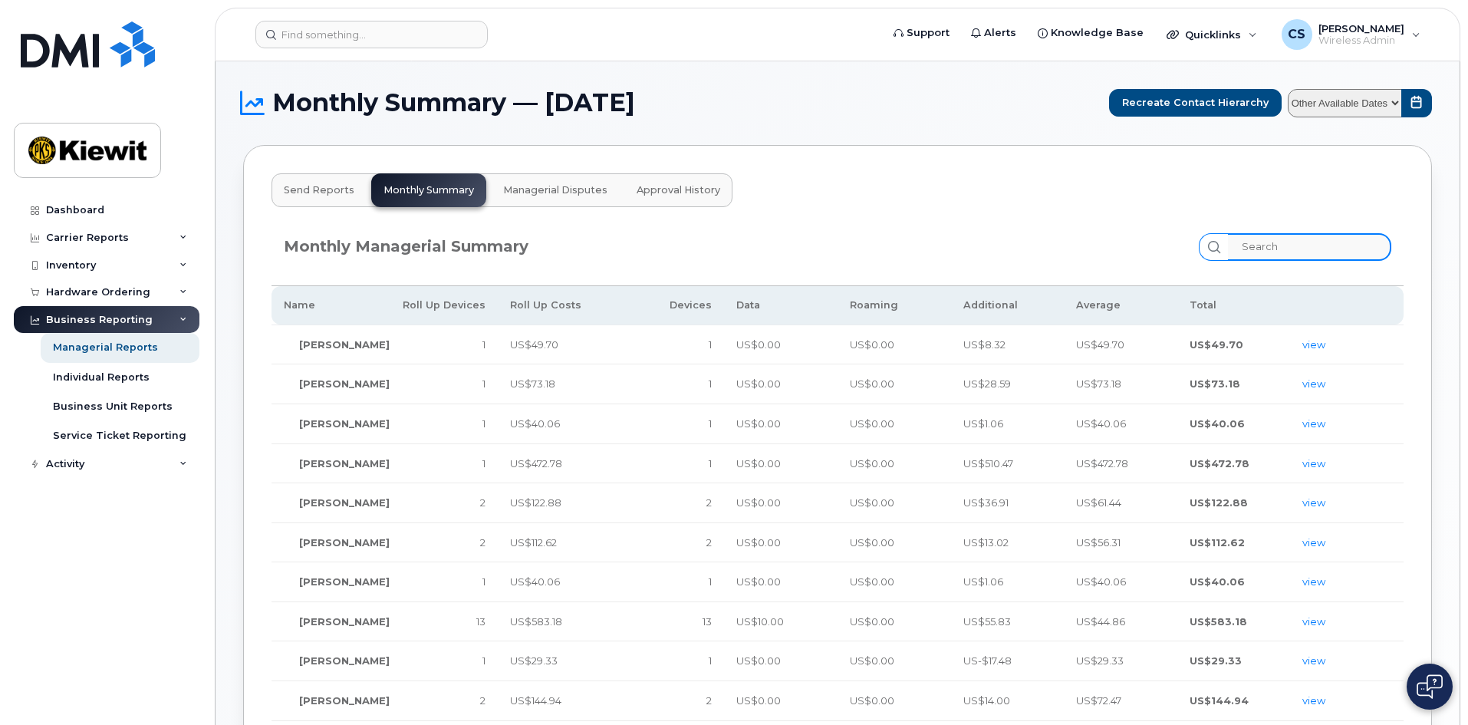
click at [1340, 243] on input "search" at bounding box center [1309, 247] width 163 height 28
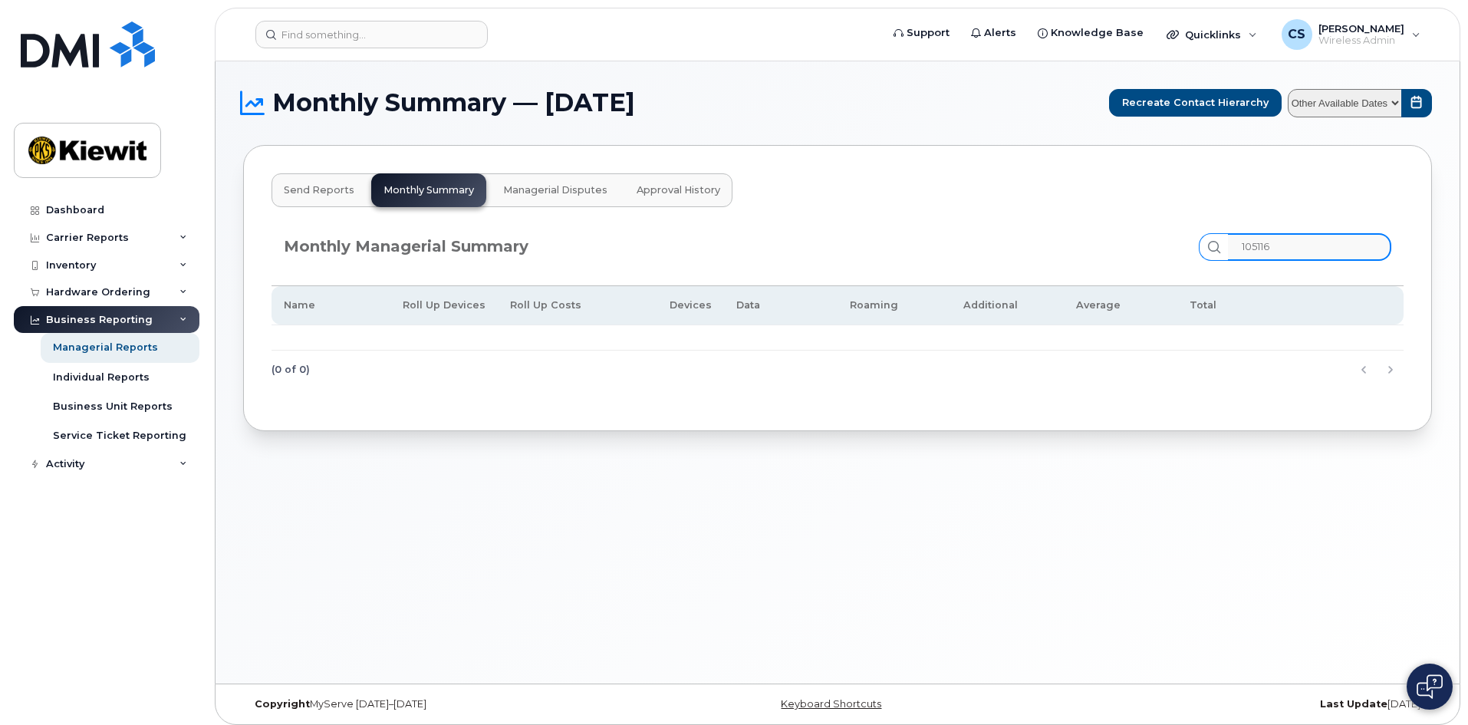
type input "105116"
click at [699, 252] on div "Monthly Managerial Summary 105116" at bounding box center [838, 247] width 1108 height 28
click at [78, 410] on div "Business Unit Reports" at bounding box center [113, 407] width 120 height 14
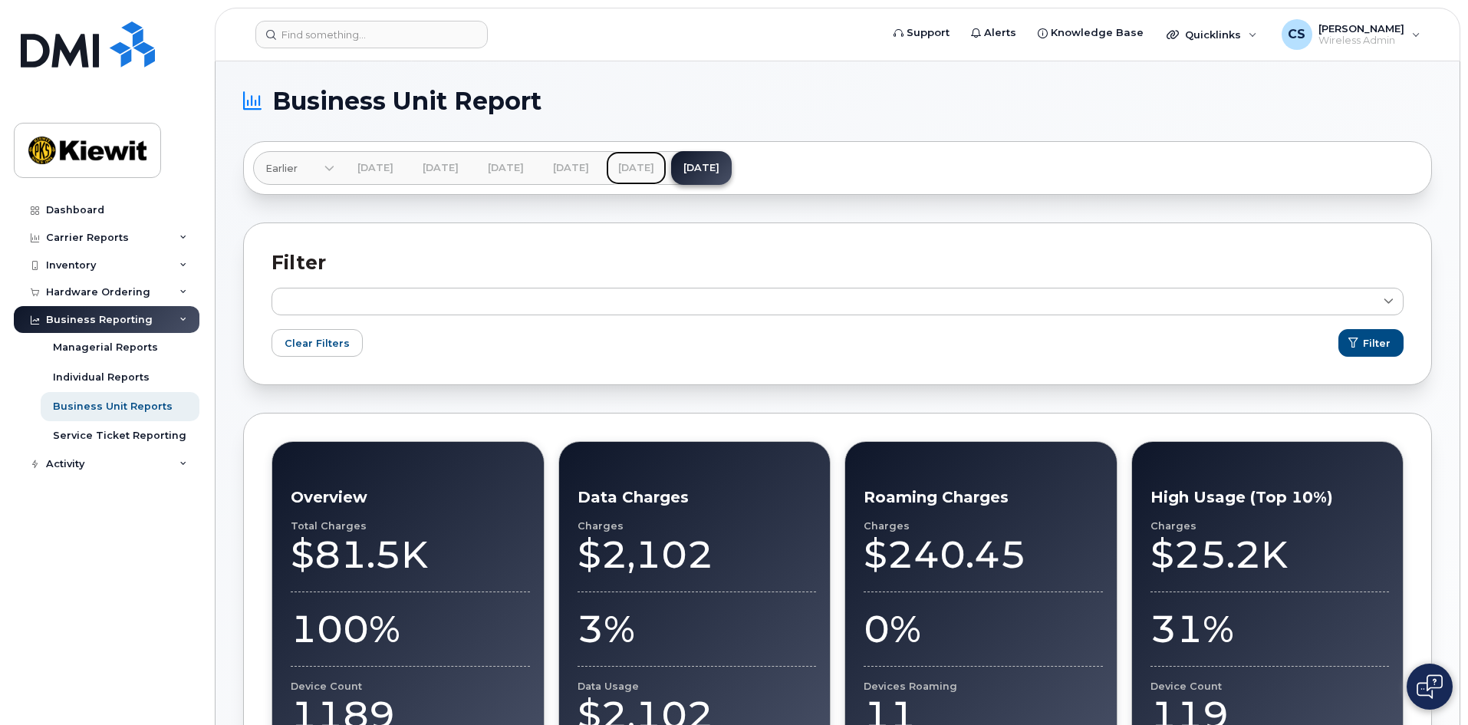
click at [667, 172] on link "Jul 2025" at bounding box center [636, 168] width 61 height 34
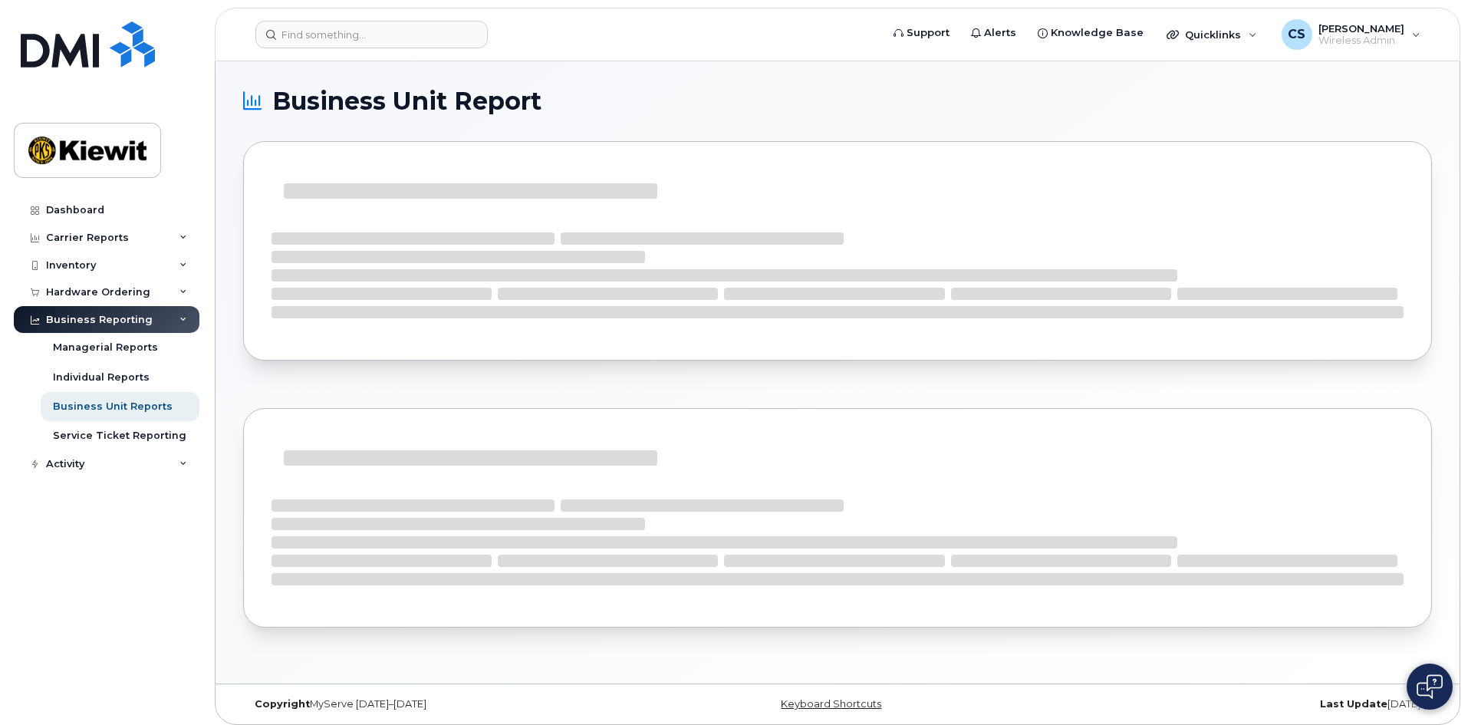
scroll to position [8, 0]
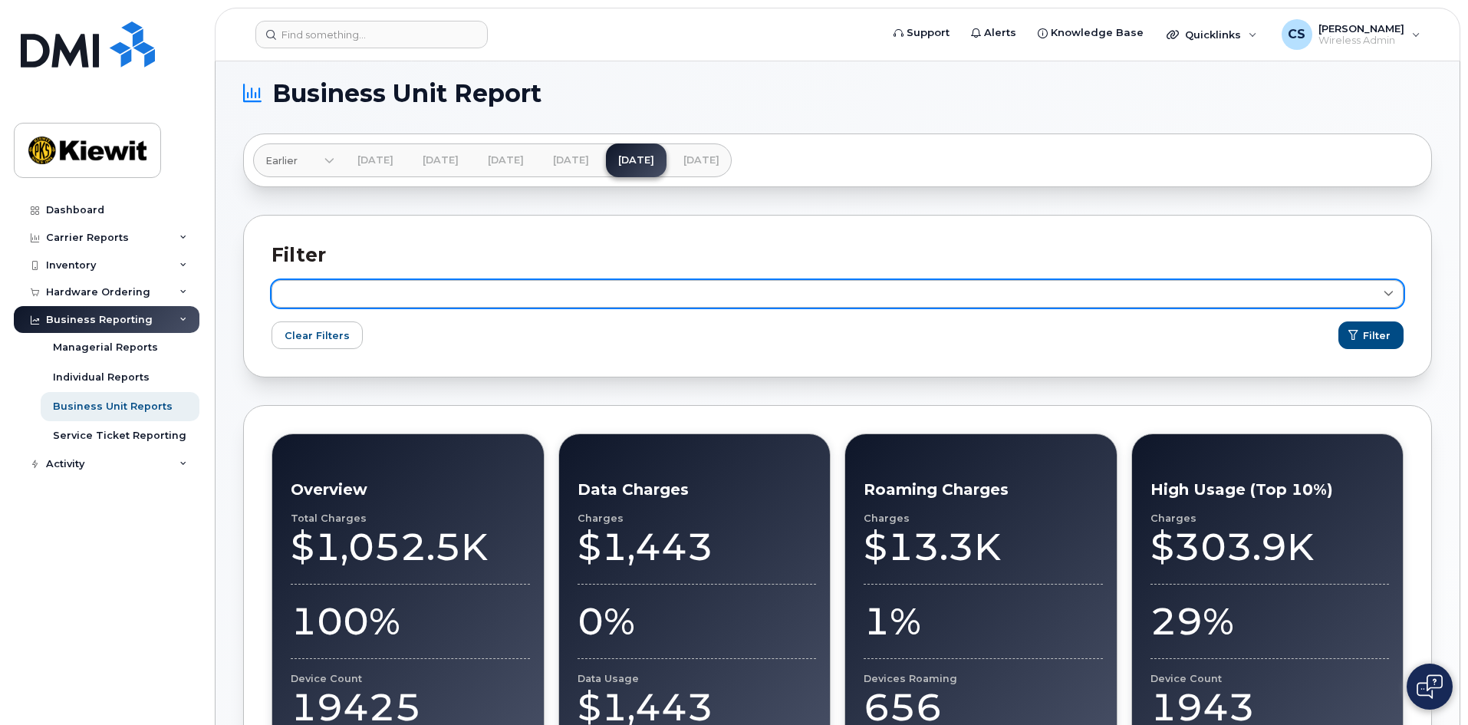
click at [575, 295] on link at bounding box center [838, 294] width 1132 height 28
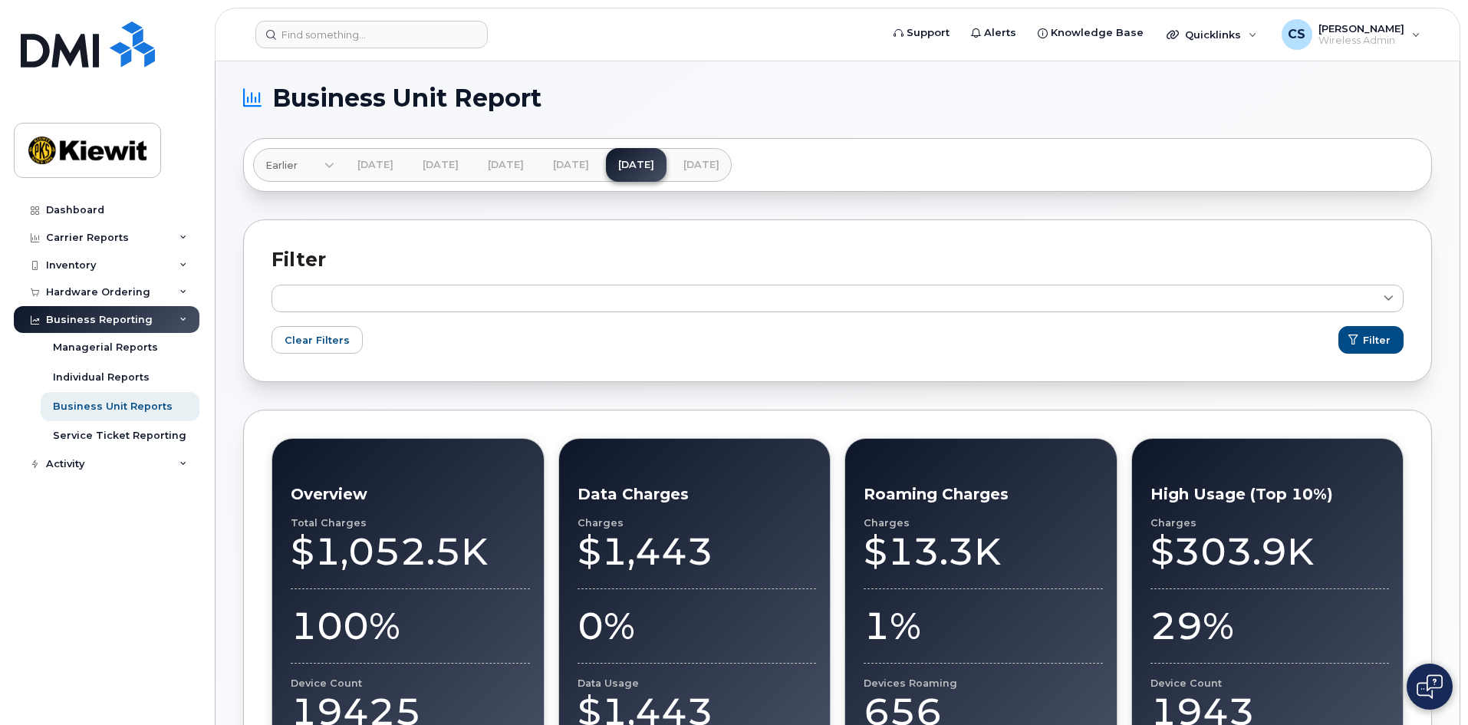
scroll to position [0, 0]
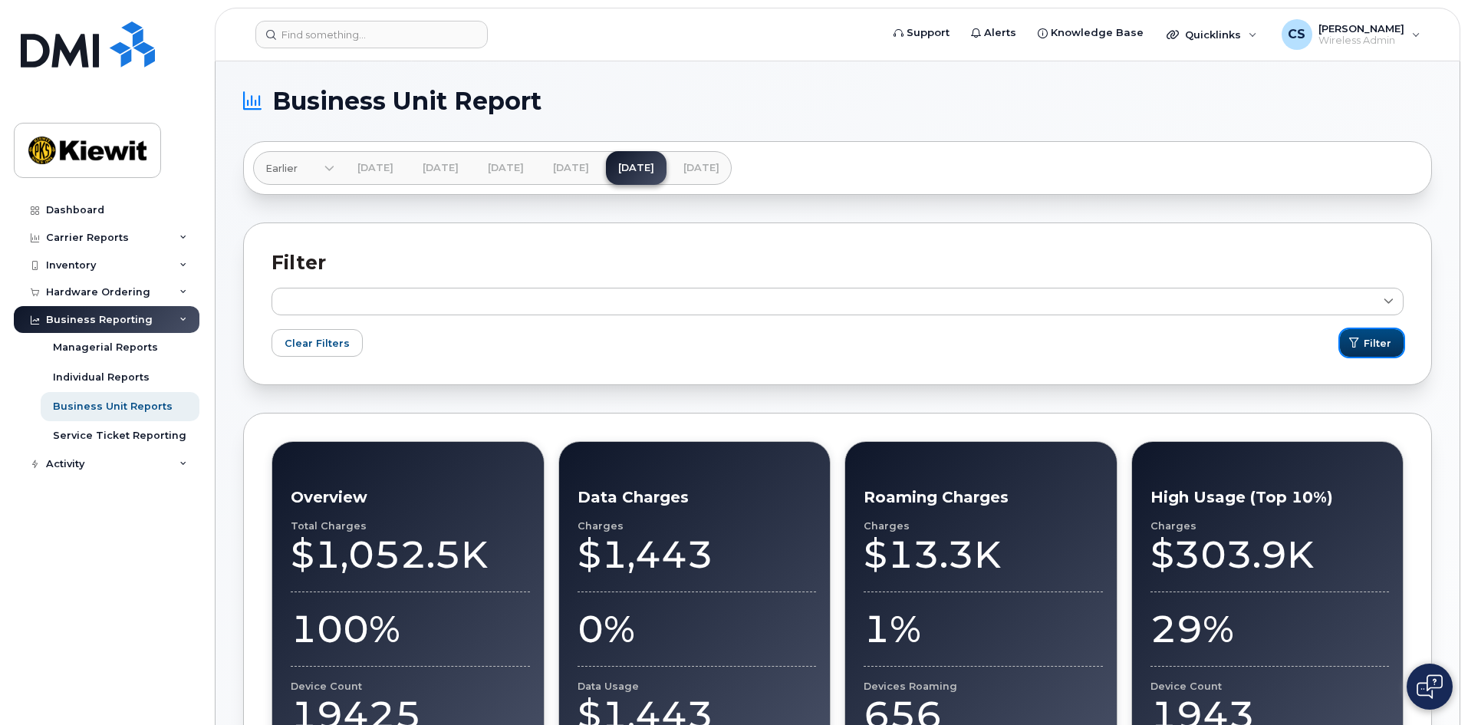
click at [1365, 343] on span "Filter" at bounding box center [1378, 343] width 28 height 15
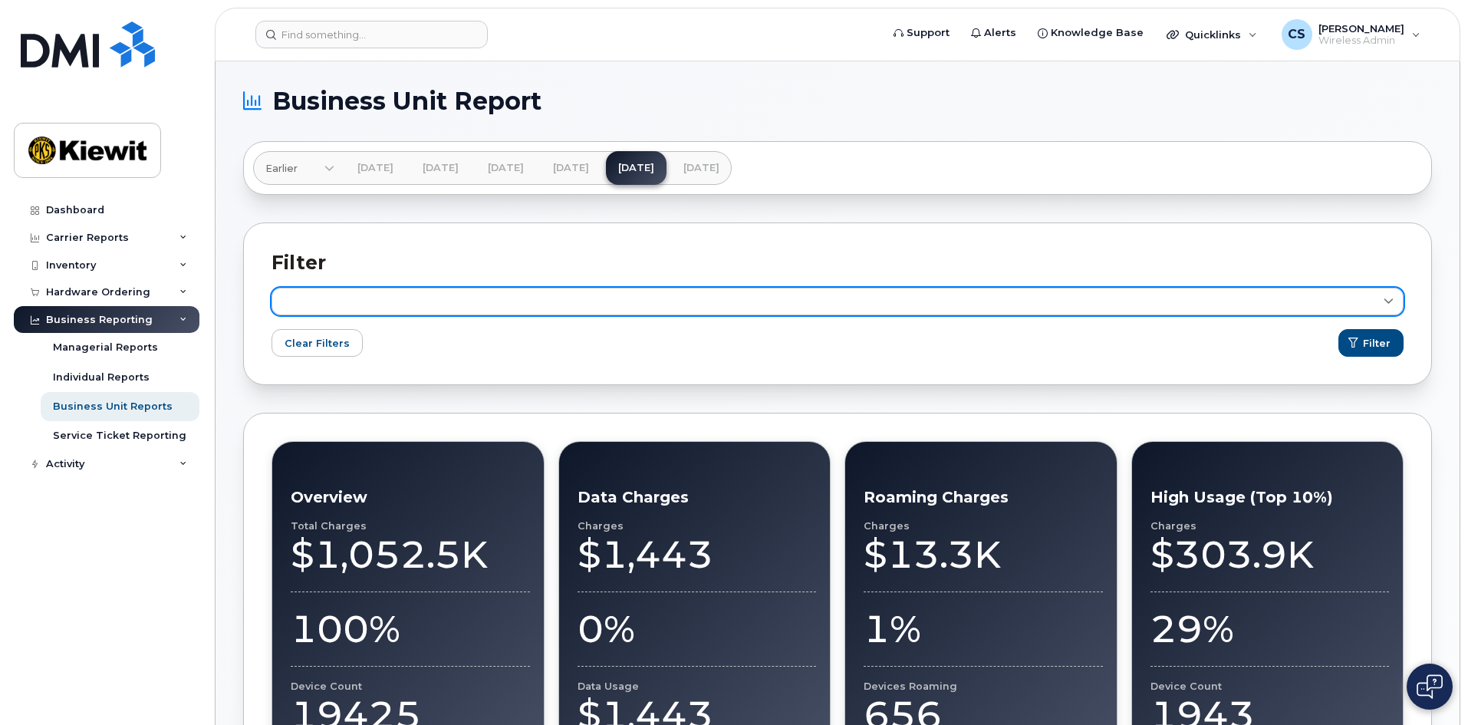
click at [452, 312] on link at bounding box center [838, 302] width 1132 height 28
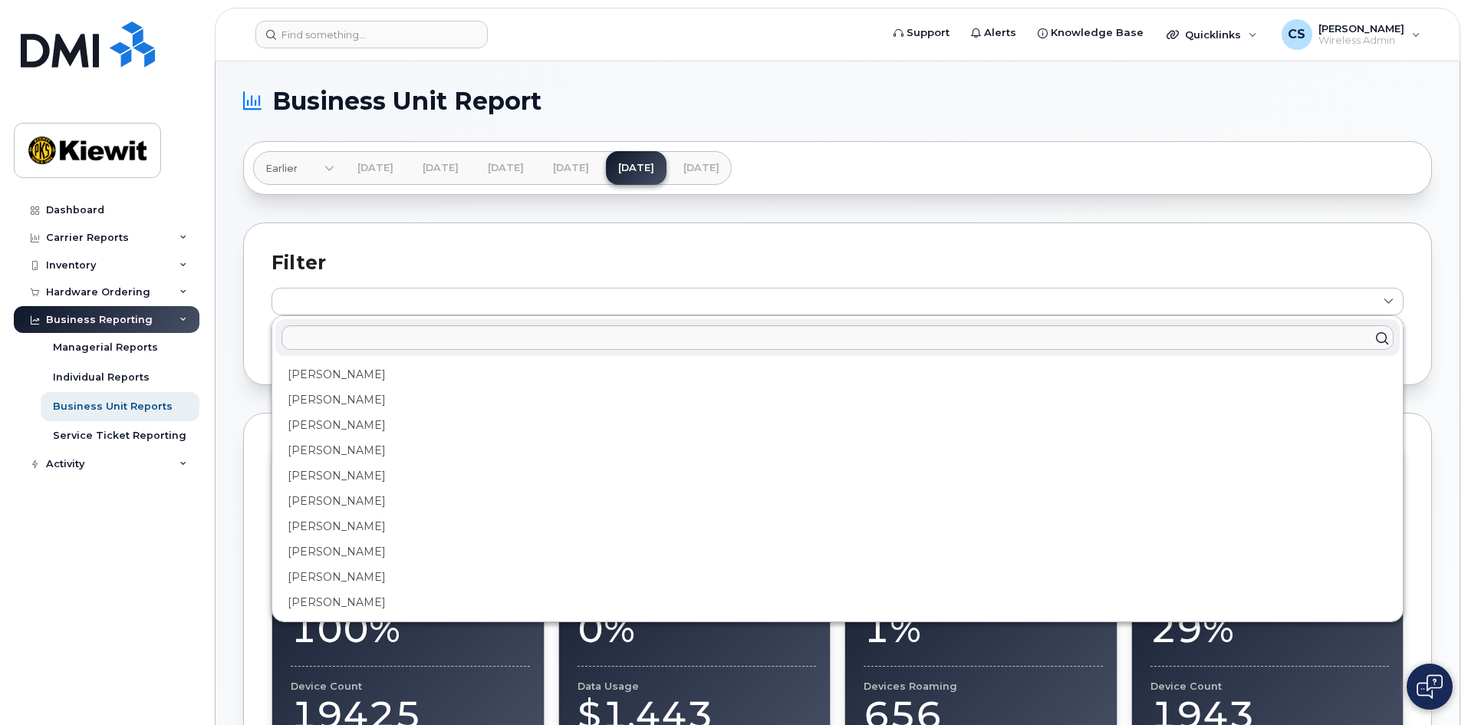
click at [149, 568] on div "Dashboard Carrier Reports Monthly Billing Data Daily Data Pooling Average Costi…" at bounding box center [108, 448] width 189 height 505
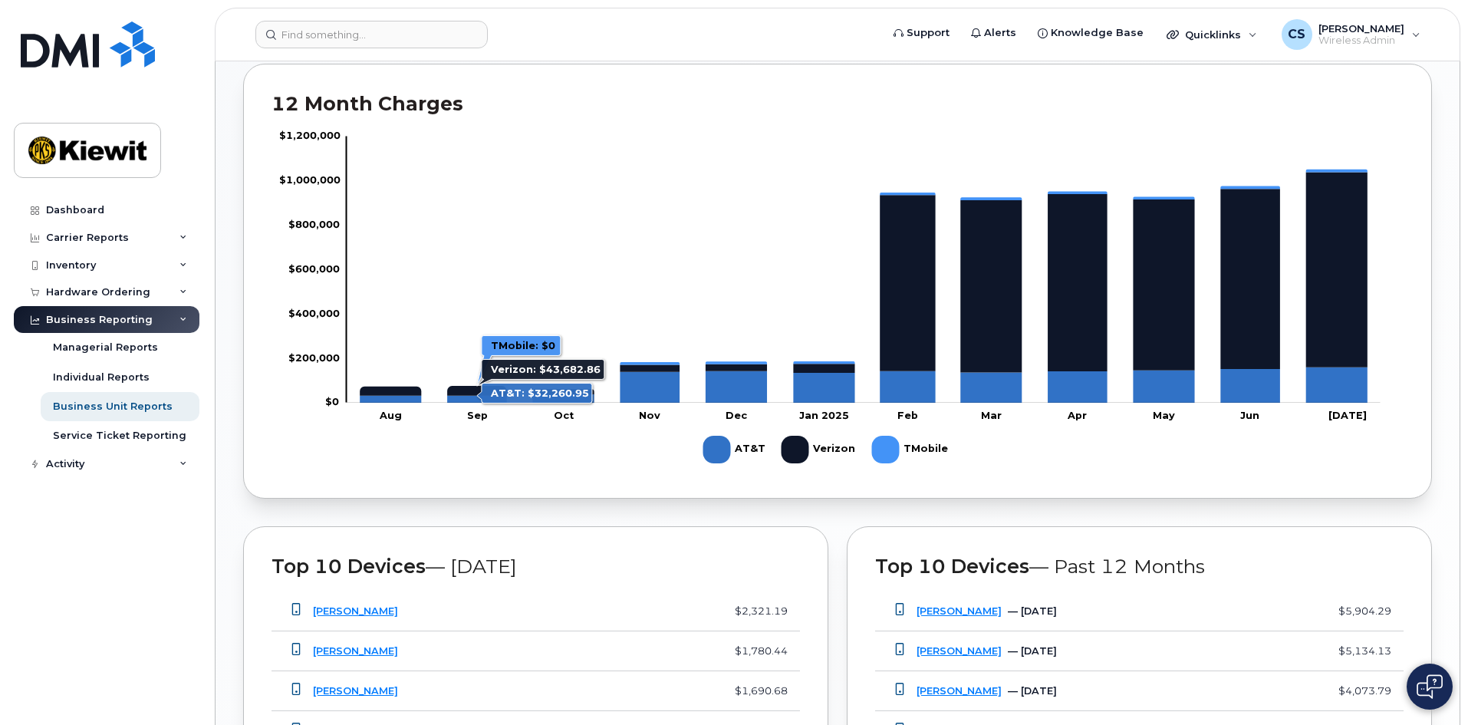
scroll to position [460, 0]
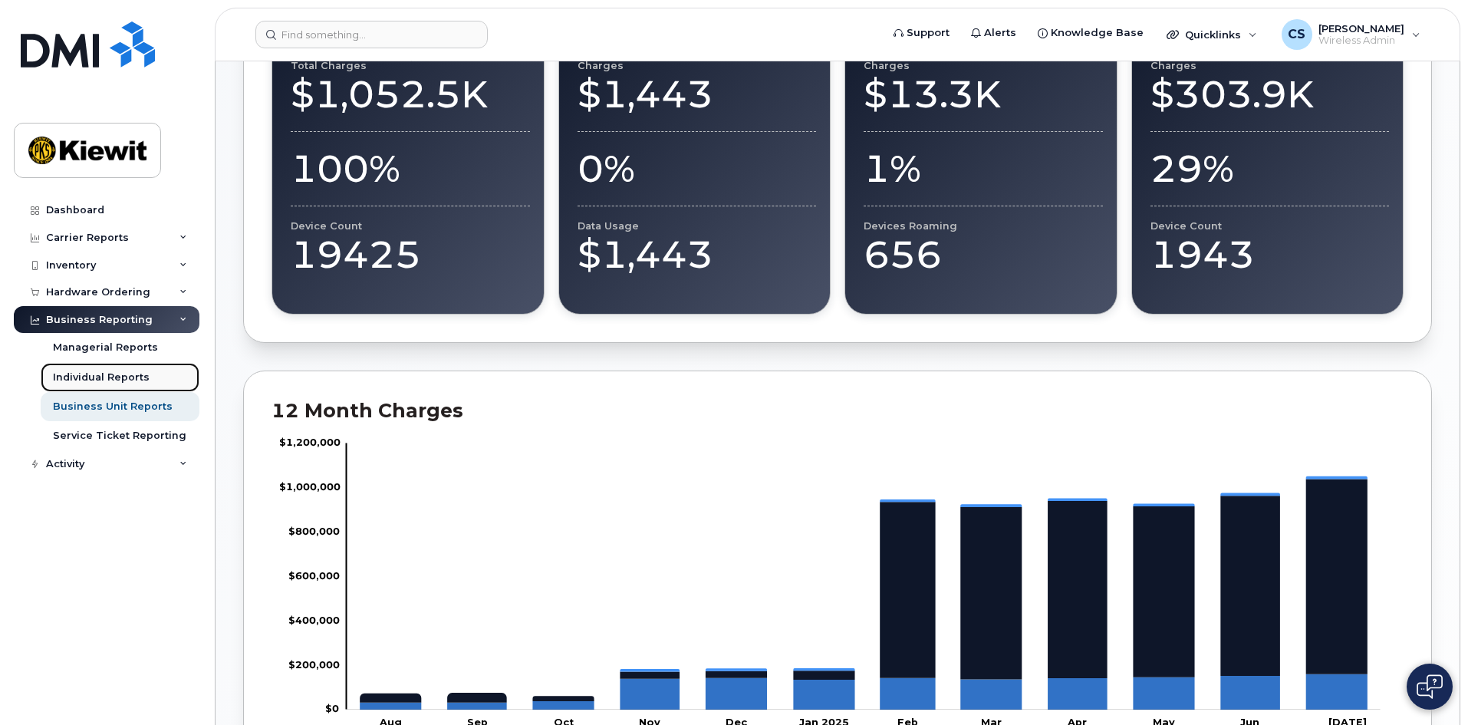
click at [151, 372] on link "Individual Reports" at bounding box center [120, 377] width 159 height 29
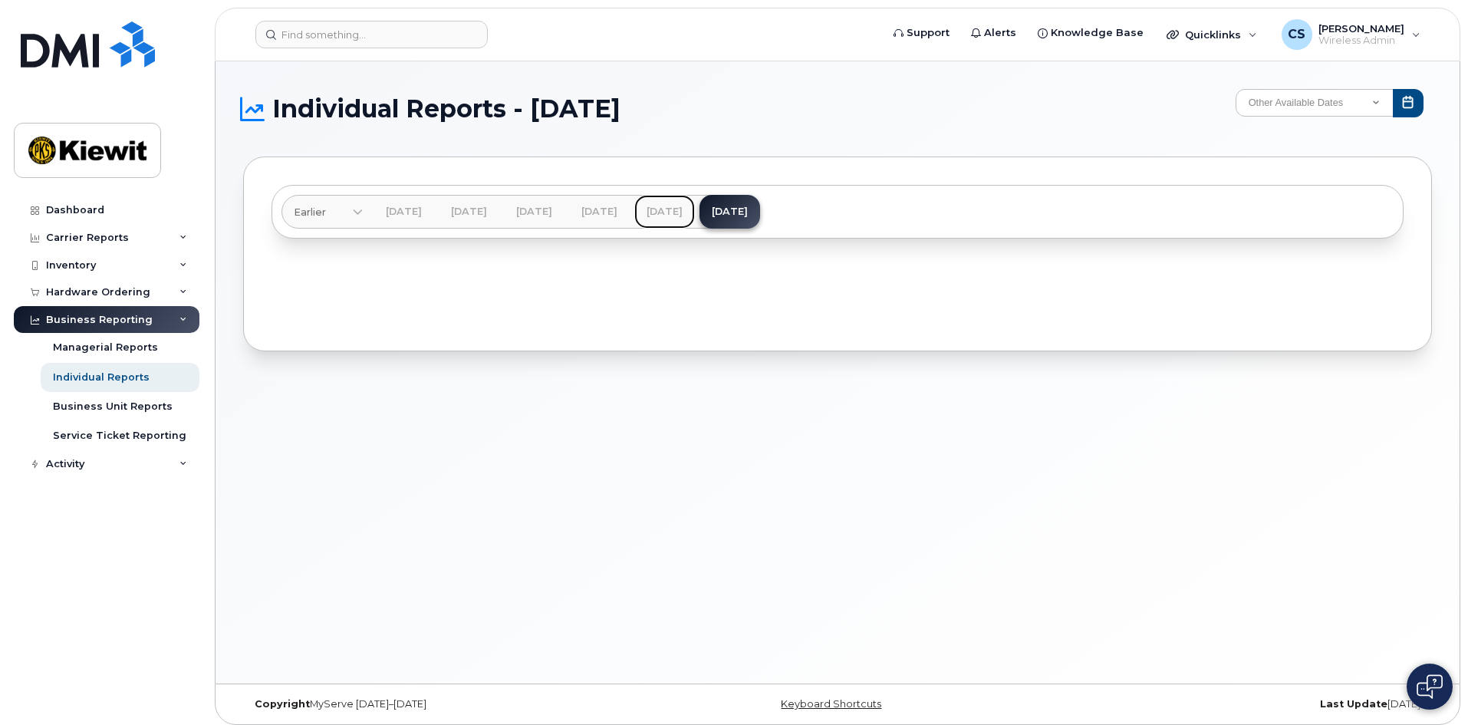
click at [695, 216] on link "Jul 2025" at bounding box center [664, 212] width 61 height 34
